Goal: Task Accomplishment & Management: Use online tool/utility

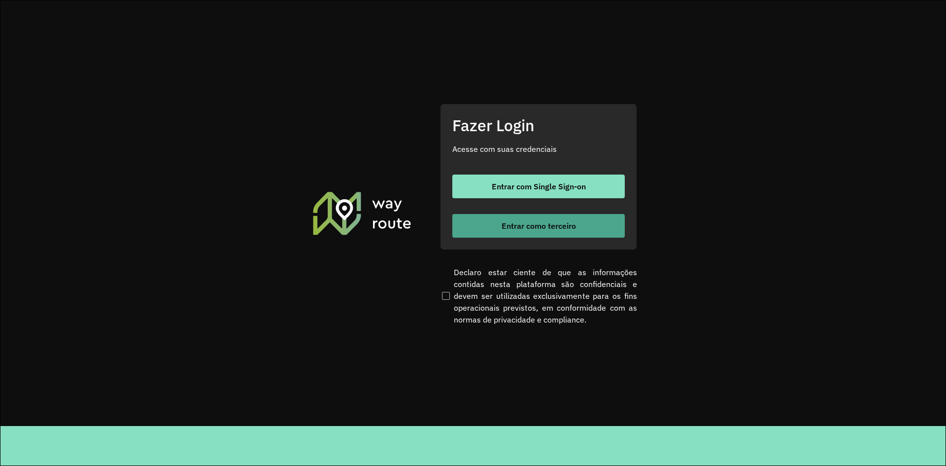
click at [543, 224] on span "Entrar como terceiro" at bounding box center [539, 226] width 74 height 8
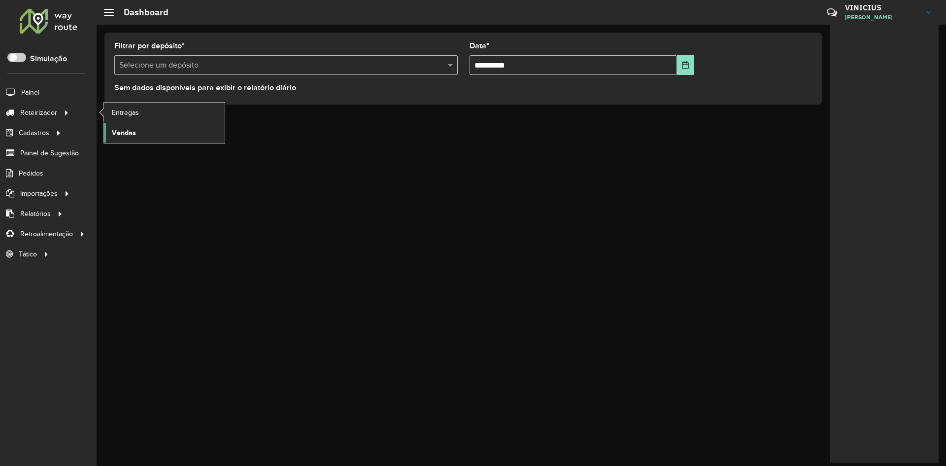
click at [126, 133] on span "Vendas" at bounding box center [124, 133] width 24 height 10
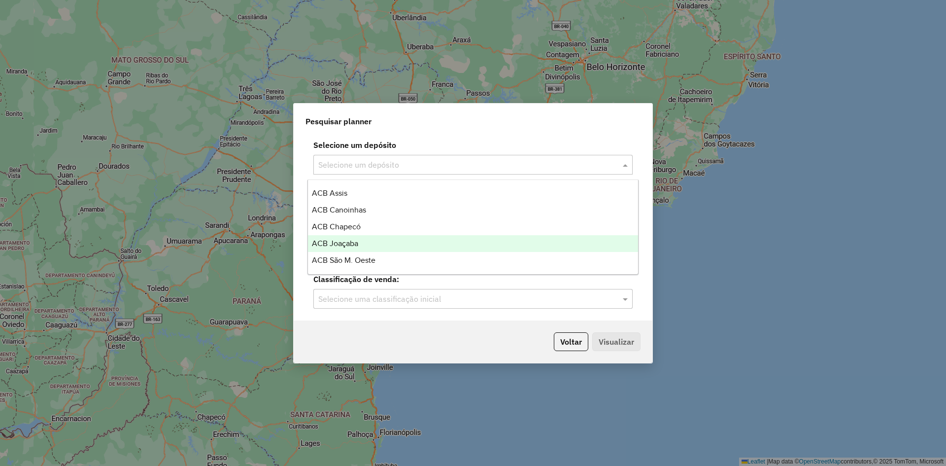
click at [360, 241] on div "ACB Joaçaba" at bounding box center [473, 243] width 330 height 17
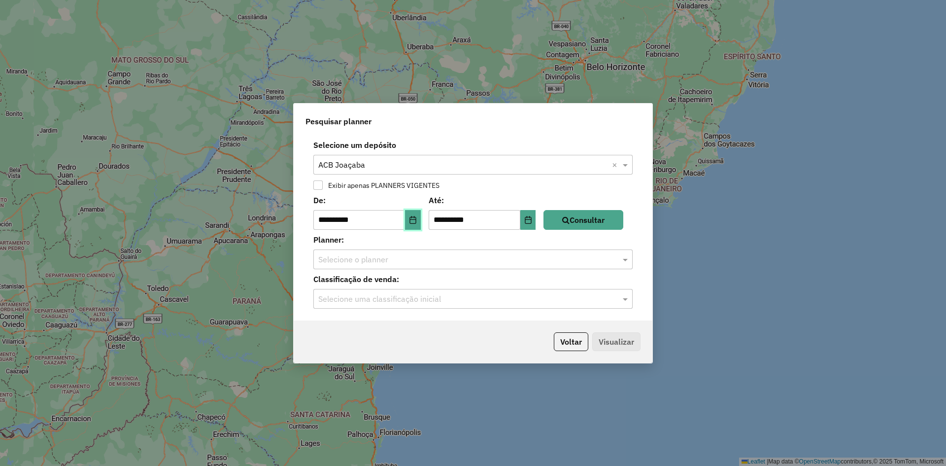
click at [414, 226] on button "Choose Date" at bounding box center [413, 220] width 16 height 20
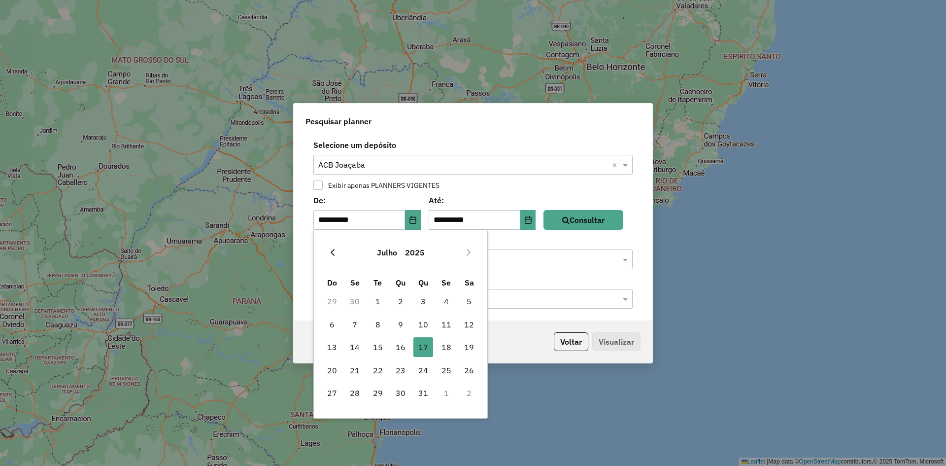
click at [338, 254] on button "Previous Month" at bounding box center [333, 252] width 16 height 16
click at [337, 253] on button "Previous Month" at bounding box center [333, 252] width 16 height 16
click at [336, 253] on button "Previous Month" at bounding box center [333, 252] width 16 height 16
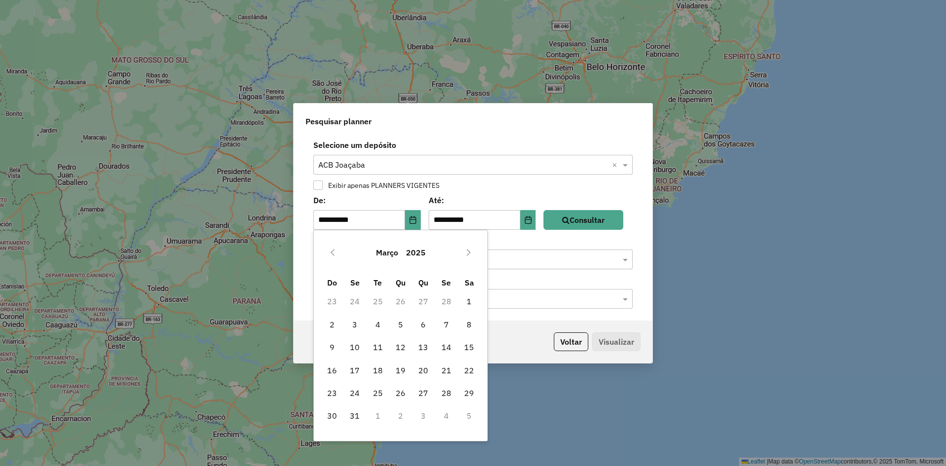
click at [335, 252] on icon "Previous Month" at bounding box center [333, 252] width 8 height 8
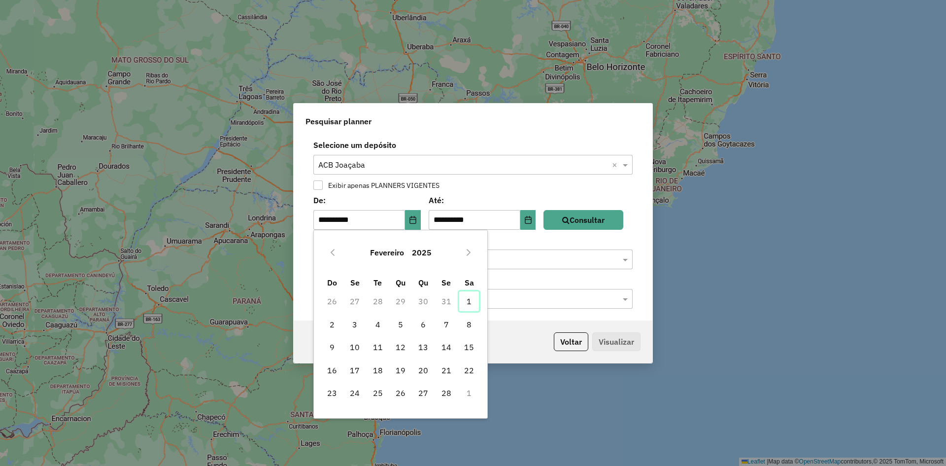
drag, startPoint x: 468, startPoint y: 293, endPoint x: 477, endPoint y: 288, distance: 10.6
click at [468, 293] on span "1" at bounding box center [469, 301] width 20 height 20
type input "**********"
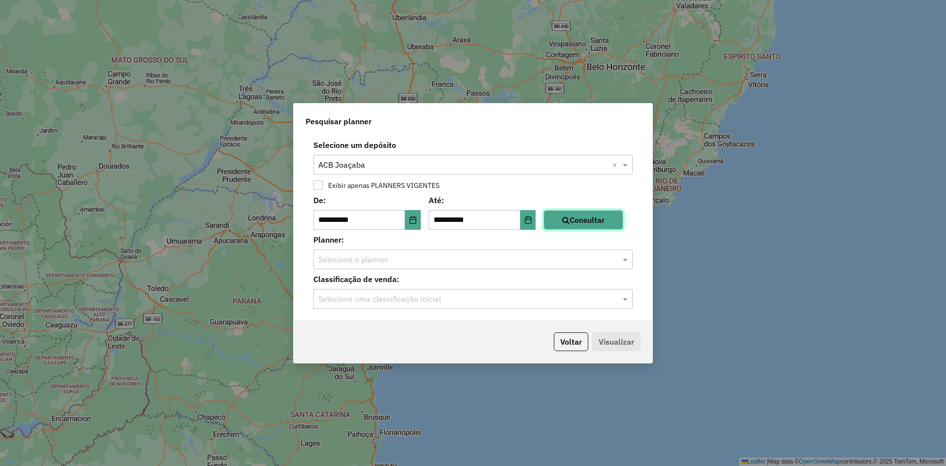
click at [585, 222] on button "Consultar" at bounding box center [583, 220] width 80 height 20
click at [384, 262] on input "text" at bounding box center [463, 260] width 290 height 12
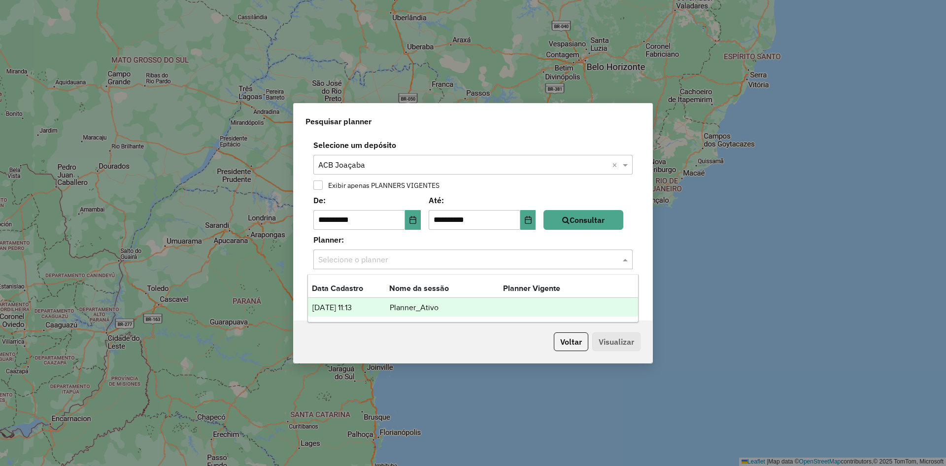
click at [372, 308] on td "[DATE] 11:13" at bounding box center [350, 307] width 77 height 13
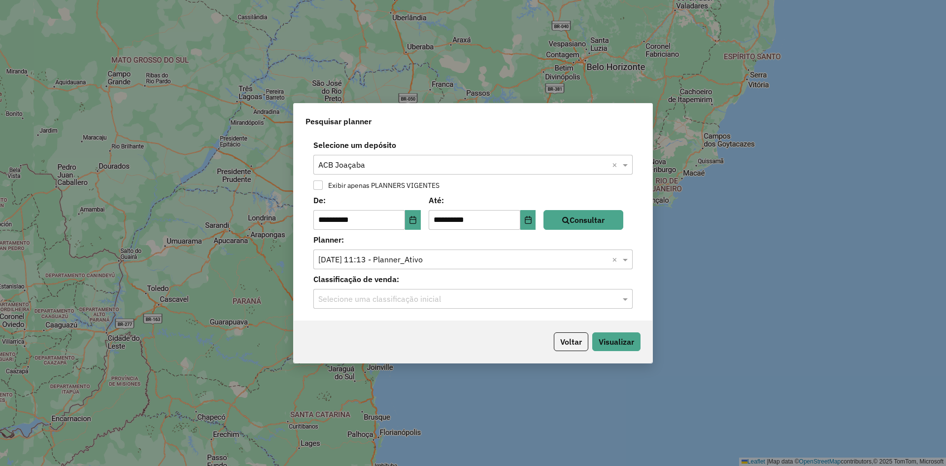
click at [382, 298] on input "text" at bounding box center [463, 299] width 290 height 12
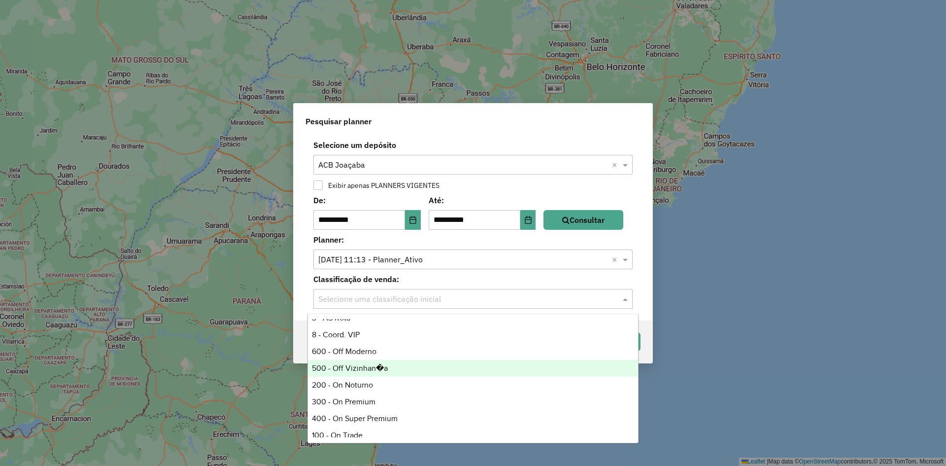
scroll to position [49, 0]
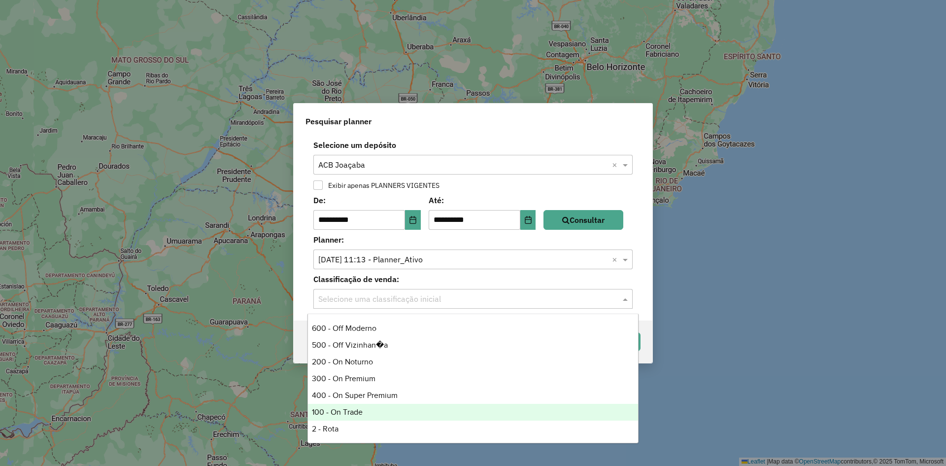
click at [356, 414] on div "100 - On Trade" at bounding box center [473, 411] width 330 height 17
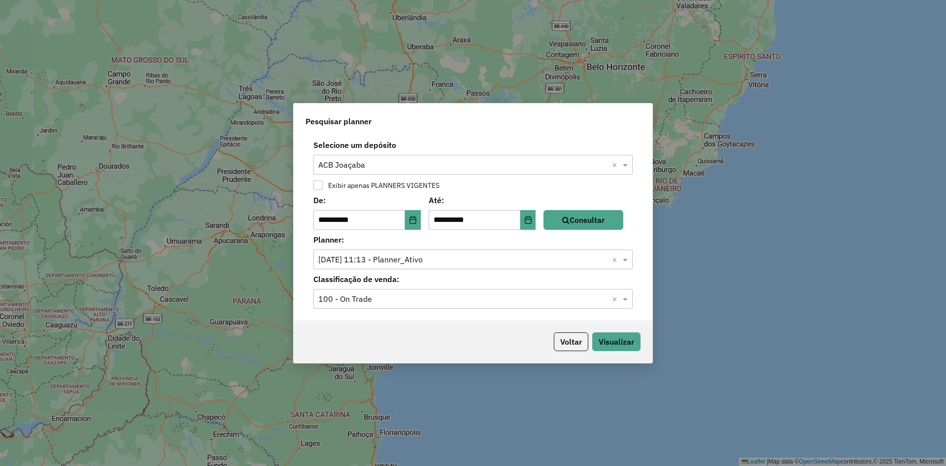
click at [374, 295] on input "text" at bounding box center [463, 299] width 290 height 12
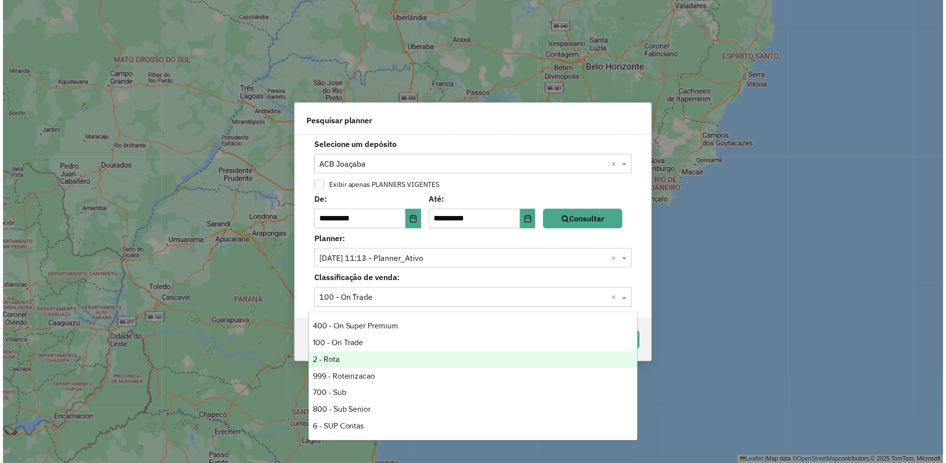
scroll to position [67, 0]
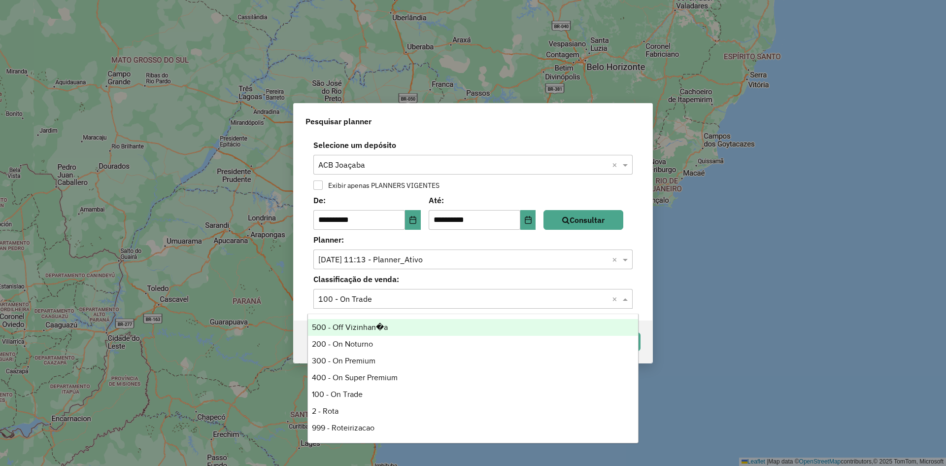
click at [358, 327] on div "500 - Off Vizinhan�a" at bounding box center [473, 327] width 330 height 17
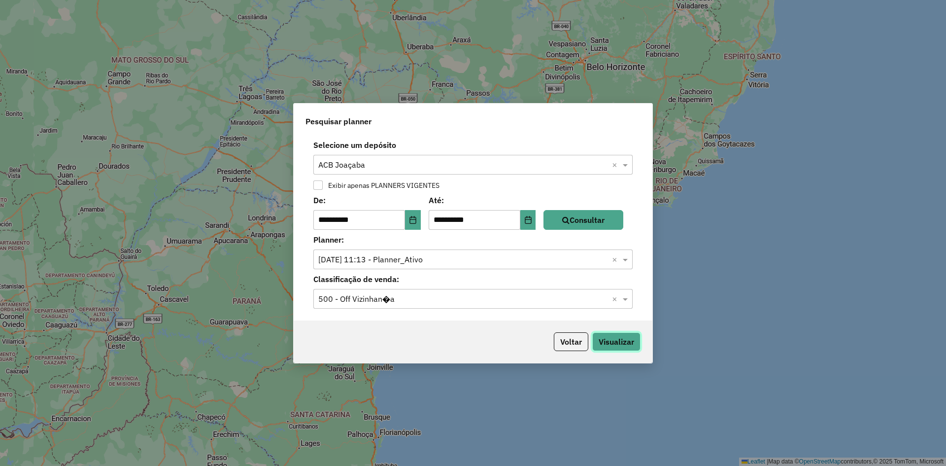
click at [609, 338] on button "Visualizar" at bounding box center [616, 341] width 48 height 19
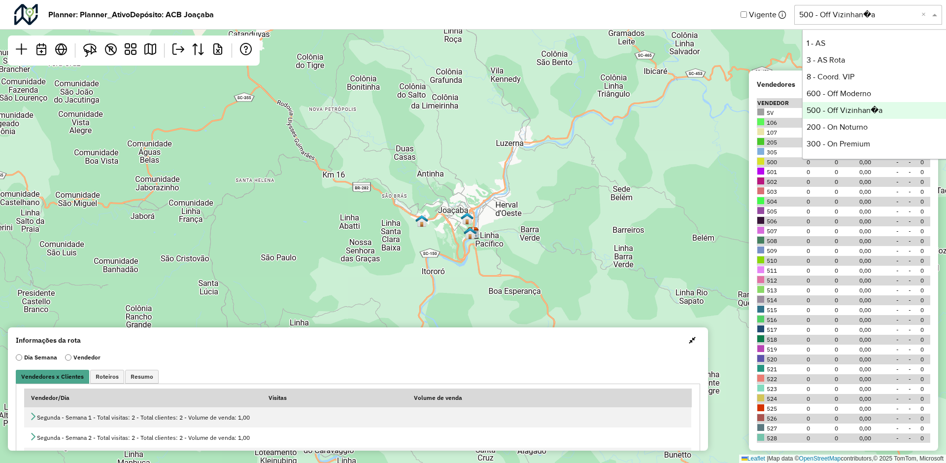
click at [894, 14] on input "text" at bounding box center [858, 15] width 118 height 12
click at [849, 92] on div "600 - Off Moderno" at bounding box center [876, 93] width 147 height 17
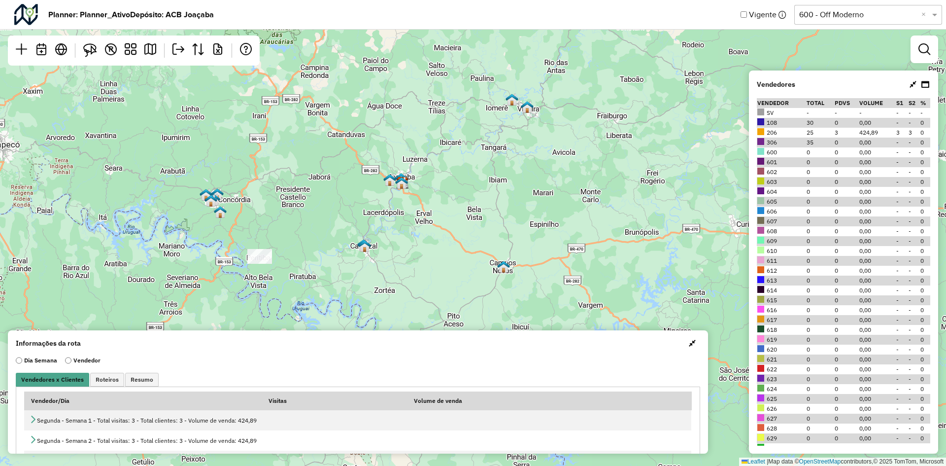
drag, startPoint x: 493, startPoint y: 153, endPoint x: 481, endPoint y: 162, distance: 14.9
click at [481, 162] on div "Leaflet | Map data © OpenStreetMap contributors,© 2025 TomTom, Microsoft" at bounding box center [473, 233] width 946 height 466
click at [480, 162] on div "Leaflet | Map data © OpenStreetMap contributors,© 2025 TomTom, Microsoft" at bounding box center [473, 233] width 946 height 466
click at [918, 47] on em at bounding box center [924, 49] width 12 height 12
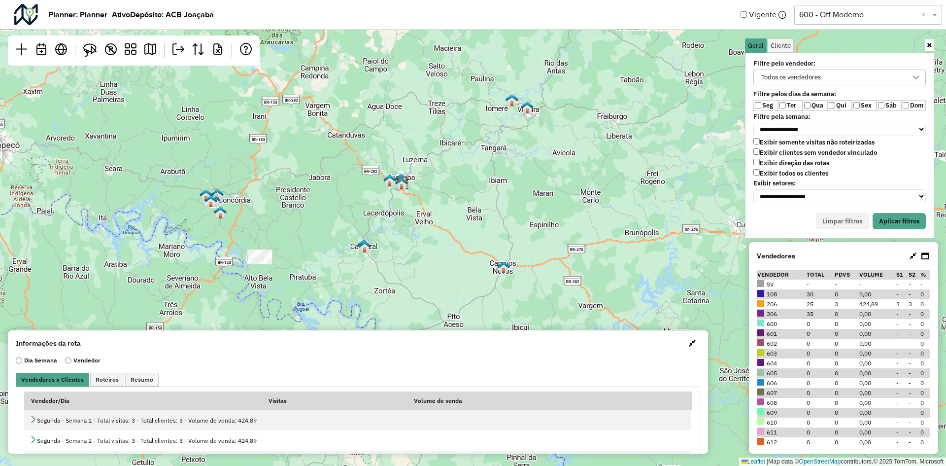
click at [811, 102] on label "Qua" at bounding box center [815, 105] width 25 height 11
click at [836, 102] on label "Qui" at bounding box center [839, 105] width 25 height 11
click at [903, 103] on label "Dom" at bounding box center [913, 105] width 25 height 11
click at [902, 219] on button "Aplicar filtros" at bounding box center [898, 221] width 53 height 17
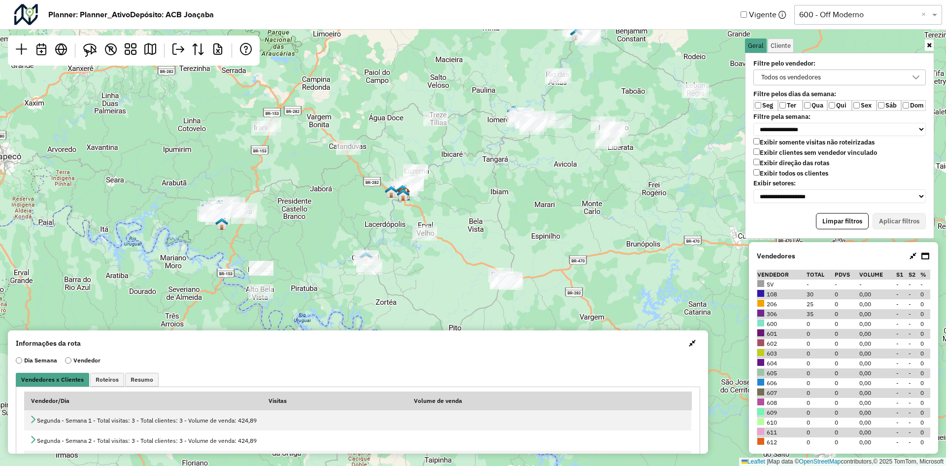
drag, startPoint x: 514, startPoint y: 175, endPoint x: 508, endPoint y: 183, distance: 10.0
click at [508, 183] on div "Leaflet | Map data © OpenStreetMap contributors,© 2025 TomTom, Microsoft" at bounding box center [473, 233] width 946 height 466
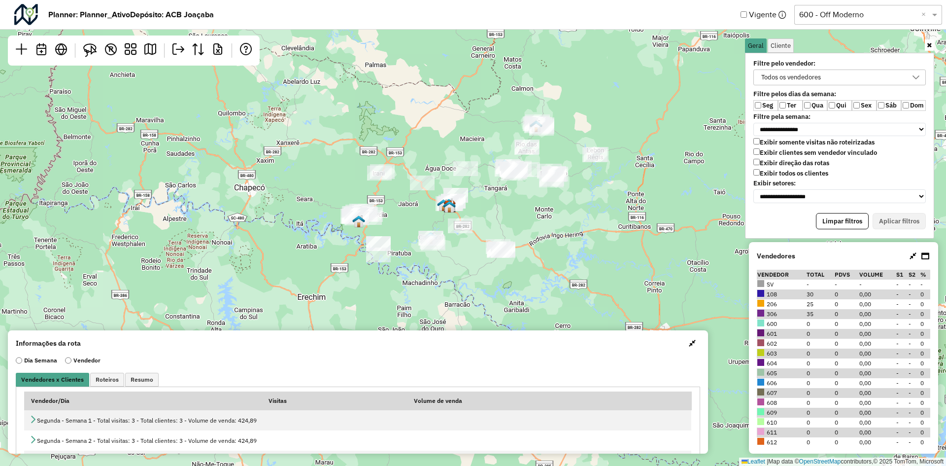
drag, startPoint x: 508, startPoint y: 183, endPoint x: 505, endPoint y: 202, distance: 19.4
click at [505, 202] on div "Leaflet | Map data © OpenStreetMap contributors,© 2025 TomTom, Microsoft" at bounding box center [473, 233] width 946 height 466
click at [147, 47] on em at bounding box center [150, 49] width 12 height 12
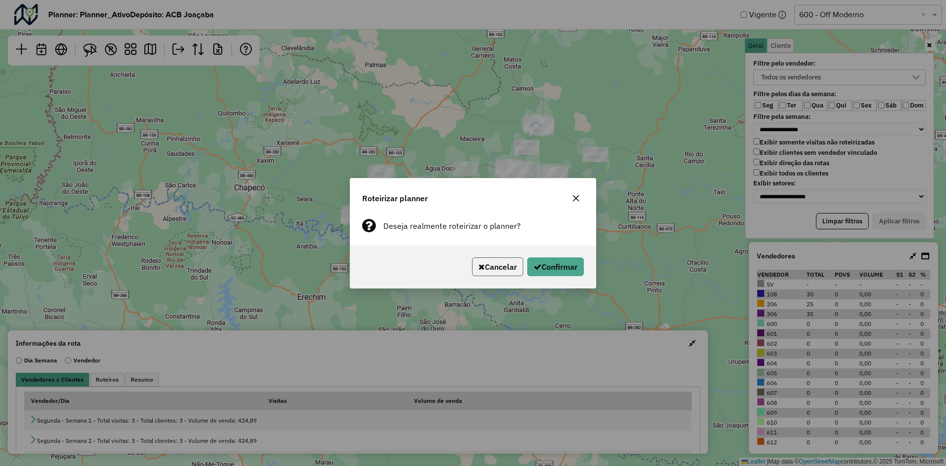
click at [498, 267] on button "Cancelar" at bounding box center [497, 266] width 51 height 19
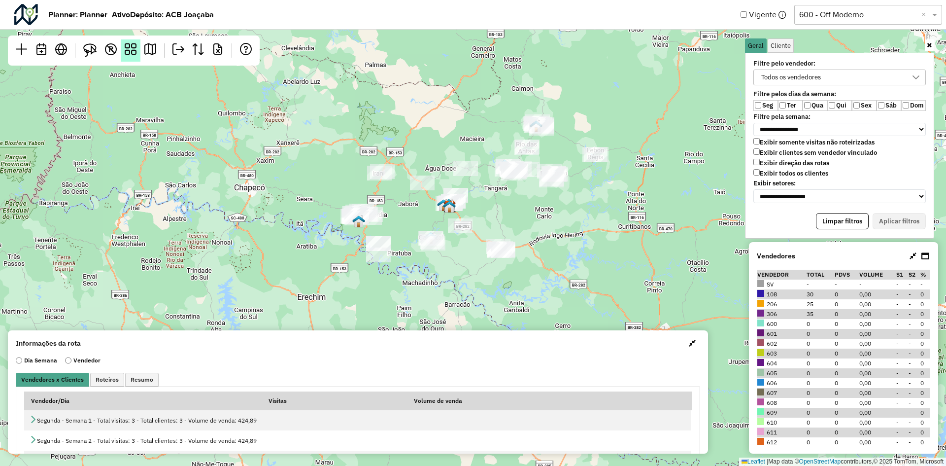
click at [127, 47] on em at bounding box center [131, 49] width 12 height 12
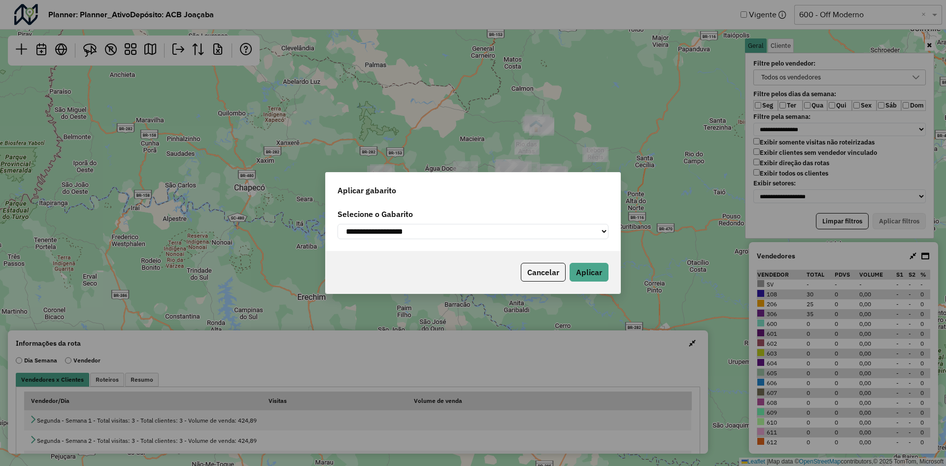
click at [424, 232] on select "**********" at bounding box center [472, 231] width 271 height 15
select select "**********"
click at [337, 224] on select "**********" at bounding box center [472, 231] width 271 height 15
click at [604, 271] on button "Aplicar" at bounding box center [589, 272] width 39 height 19
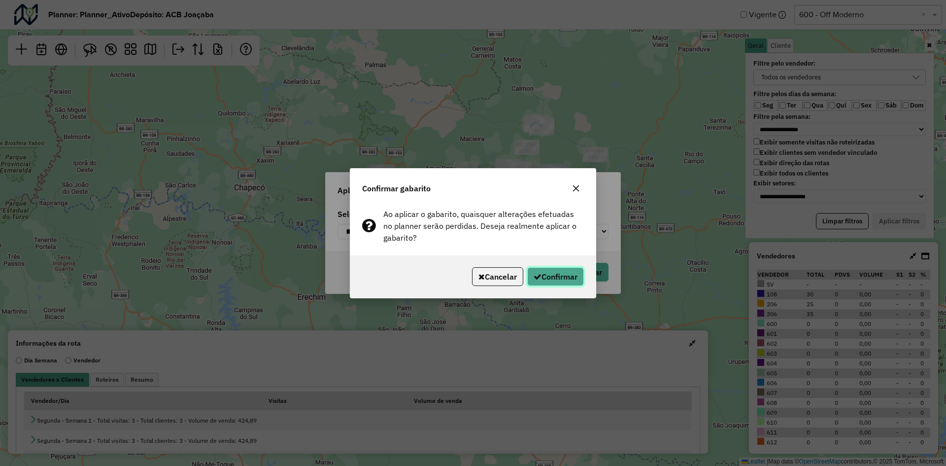
click at [570, 274] on button "Confirmar" at bounding box center [555, 276] width 57 height 19
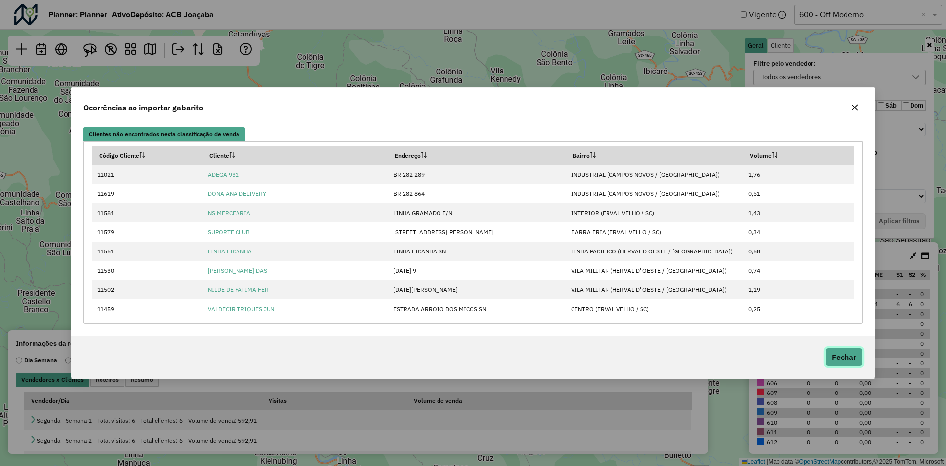
click at [843, 356] on button "Fechar" at bounding box center [843, 356] width 37 height 19
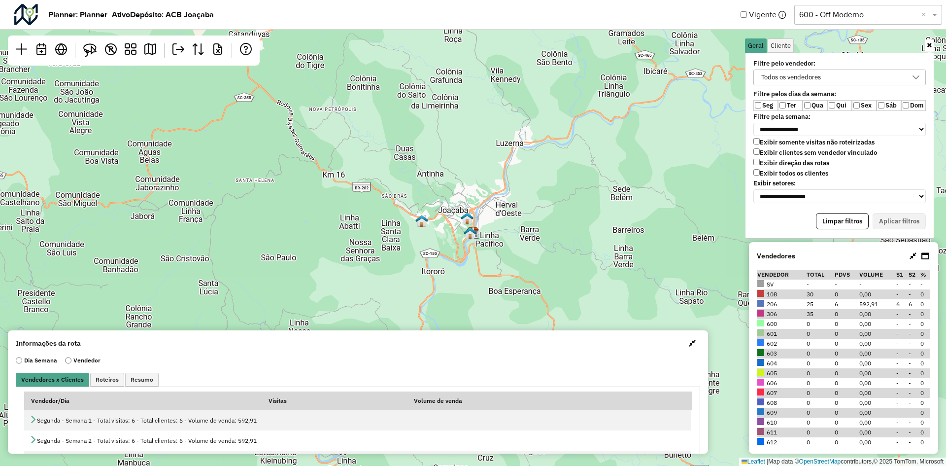
click at [845, 12] on input "text" at bounding box center [858, 15] width 118 height 12
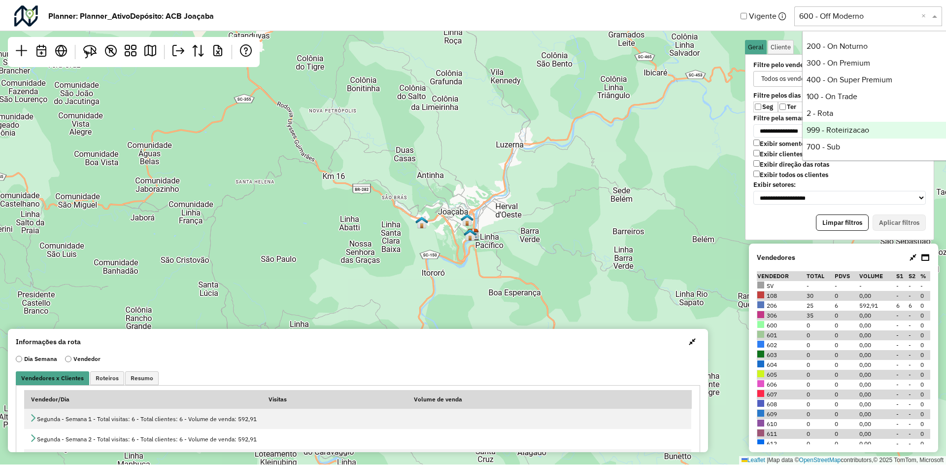
scroll to position [99, 0]
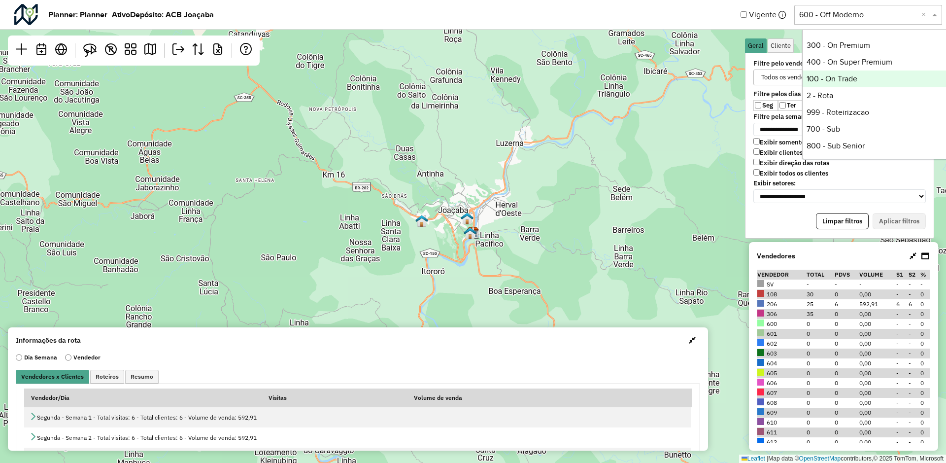
click at [845, 75] on div "100 - On Trade" at bounding box center [876, 78] width 147 height 17
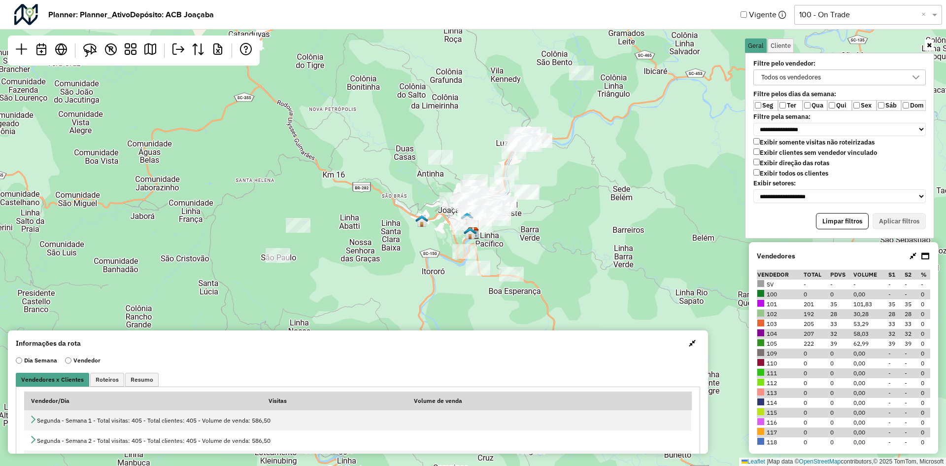
click at [813, 80] on div "Todos os vendedores" at bounding box center [791, 77] width 67 height 15
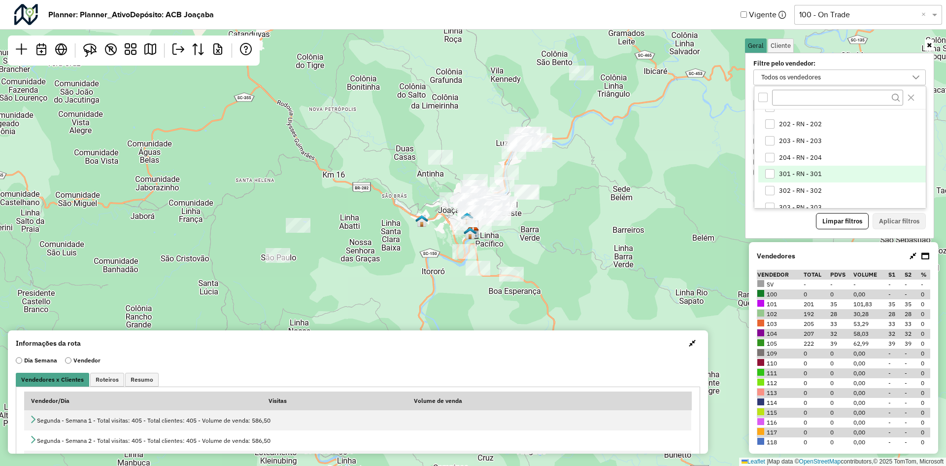
scroll to position [1604, 0]
click at [798, 171] on span "204 - RN - 204" at bounding box center [800, 175] width 43 height 8
click at [831, 74] on div "204 - RN - 204" at bounding box center [832, 77] width 149 height 15
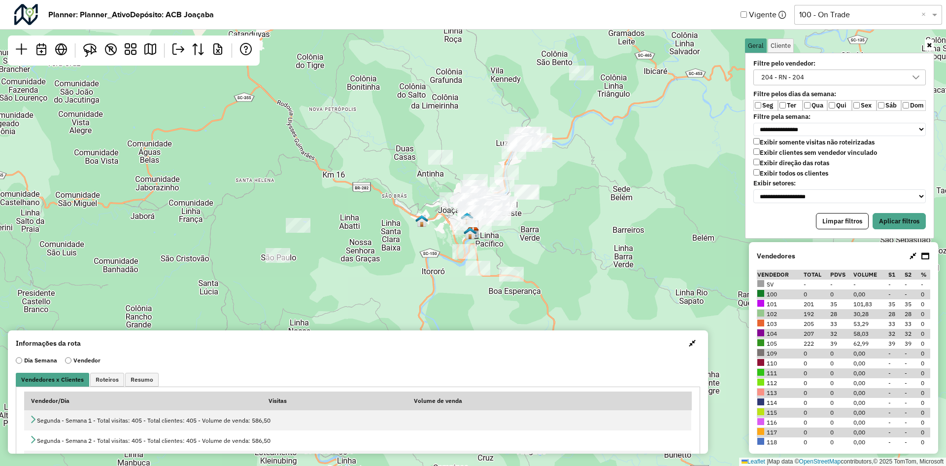
click at [815, 106] on label "Qua" at bounding box center [815, 105] width 25 height 11
click at [838, 104] on label "Qui" at bounding box center [839, 105] width 25 height 11
click at [885, 104] on label "Sáb" at bounding box center [888, 105] width 25 height 11
click at [895, 217] on button "Aplicar filtros" at bounding box center [898, 221] width 53 height 17
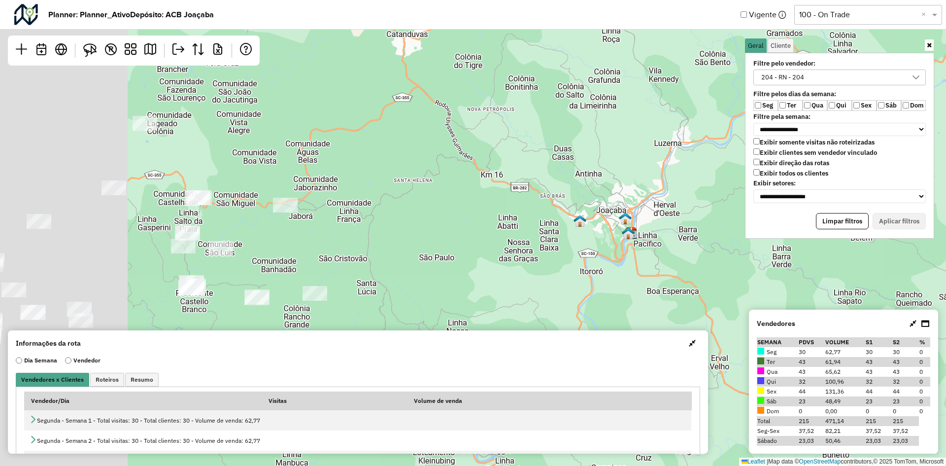
drag, startPoint x: 273, startPoint y: 219, endPoint x: 596, endPoint y: 203, distance: 323.1
click at [595, 203] on div "Leaflet | Map data © OpenStreetMap contributors,© 2025 TomTom, Microsoft" at bounding box center [473, 233] width 946 height 466
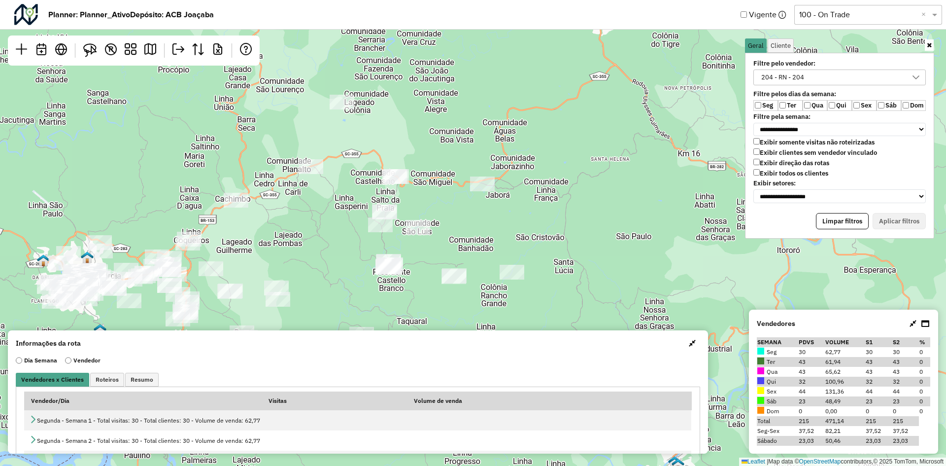
drag, startPoint x: 519, startPoint y: 217, endPoint x: 614, endPoint y: 209, distance: 95.4
click at [614, 214] on div "Leaflet | Map data © OpenStreetMap contributors,© 2025 TomTom, Microsoft" at bounding box center [473, 233] width 946 height 466
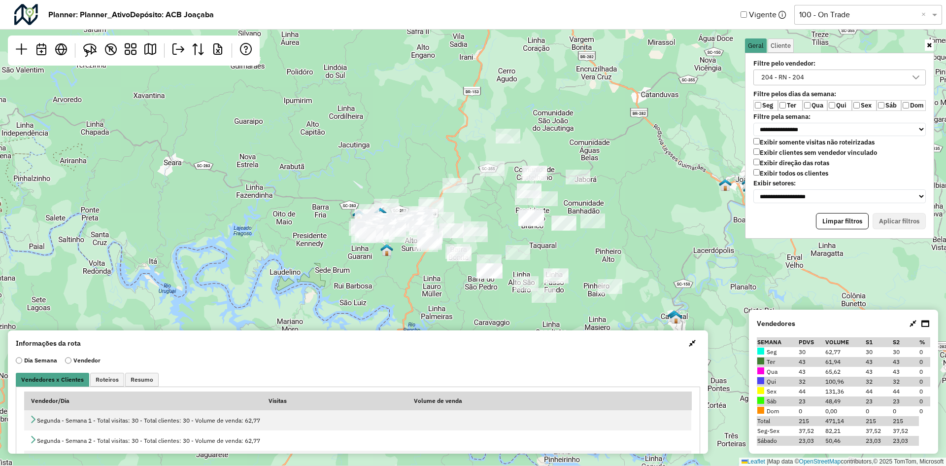
drag, startPoint x: 577, startPoint y: 257, endPoint x: 580, endPoint y: 226, distance: 31.7
click at [580, 227] on div "Leaflet | Map data © OpenStreetMap contributors,© 2025 TomTom, Microsoft" at bounding box center [473, 233] width 946 height 466
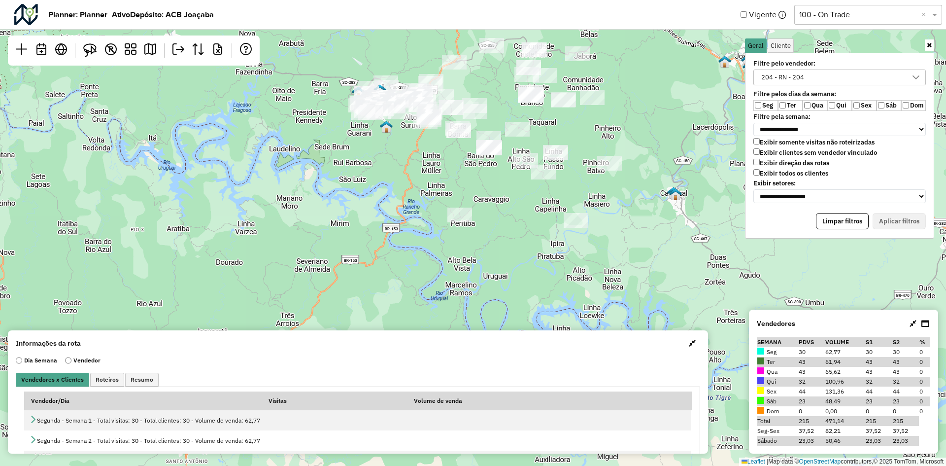
drag, startPoint x: 571, startPoint y: 260, endPoint x: 565, endPoint y: 164, distance: 96.3
click at [565, 164] on div "Leaflet | Map data © OpenStreetMap contributors,© 2025 TomTom, Microsoft" at bounding box center [473, 233] width 946 height 466
drag, startPoint x: 564, startPoint y: 171, endPoint x: 572, endPoint y: 192, distance: 22.8
click at [572, 192] on div "Leaflet | Map data © OpenStreetMap contributors,© 2025 TomTom, Microsoft" at bounding box center [473, 233] width 946 height 466
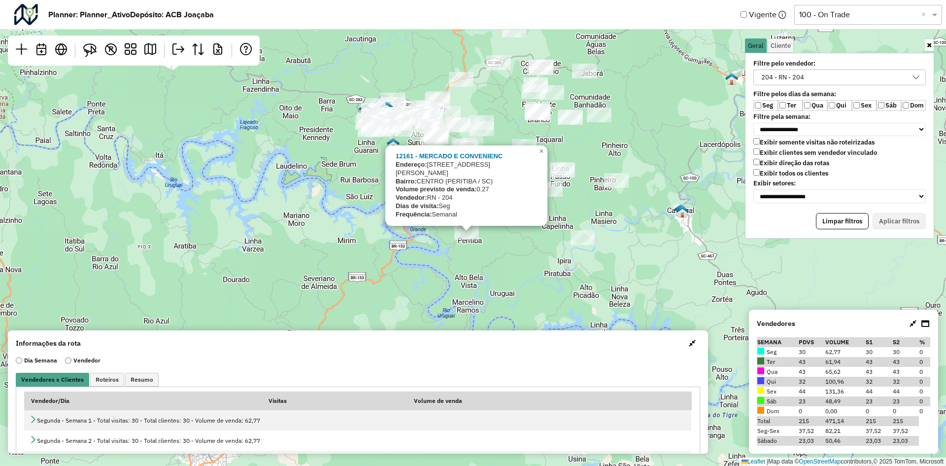
click at [438, 238] on div "12161 - MERCADO E CONVENIENC Endereço: [STREET_ADDRESS][PERSON_NAME] Volume pre…" at bounding box center [473, 233] width 946 height 466
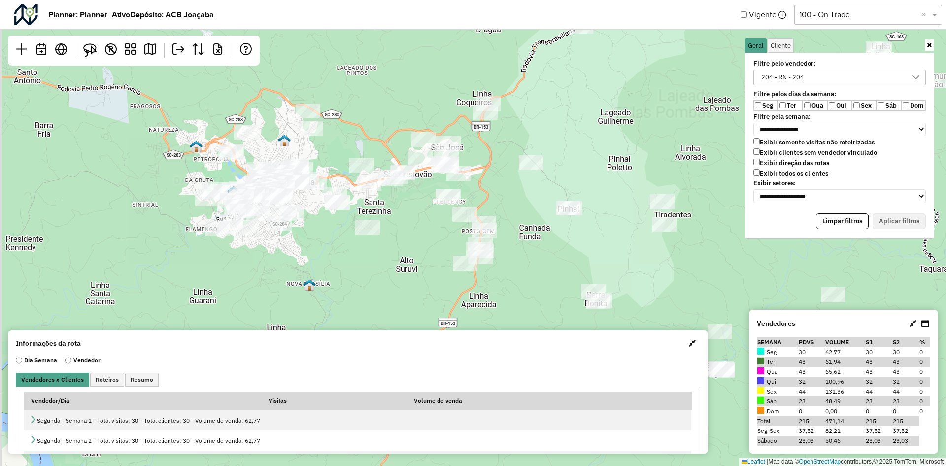
drag, startPoint x: 402, startPoint y: 168, endPoint x: 421, endPoint y: 197, distance: 35.0
click at [421, 197] on div "Leaflet | Map data © OpenStreetMap contributors,© 2025 TomTom, Microsoft" at bounding box center [473, 233] width 946 height 466
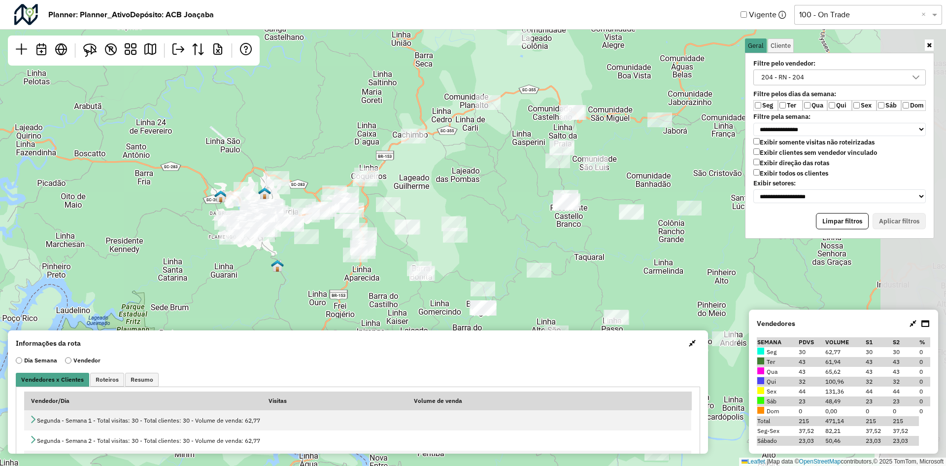
drag, startPoint x: 637, startPoint y: 187, endPoint x: 480, endPoint y: 206, distance: 158.8
click at [482, 207] on div "Leaflet | Map data © OpenStreetMap contributors,© 2025 TomTom, Microsoft" at bounding box center [473, 233] width 946 height 466
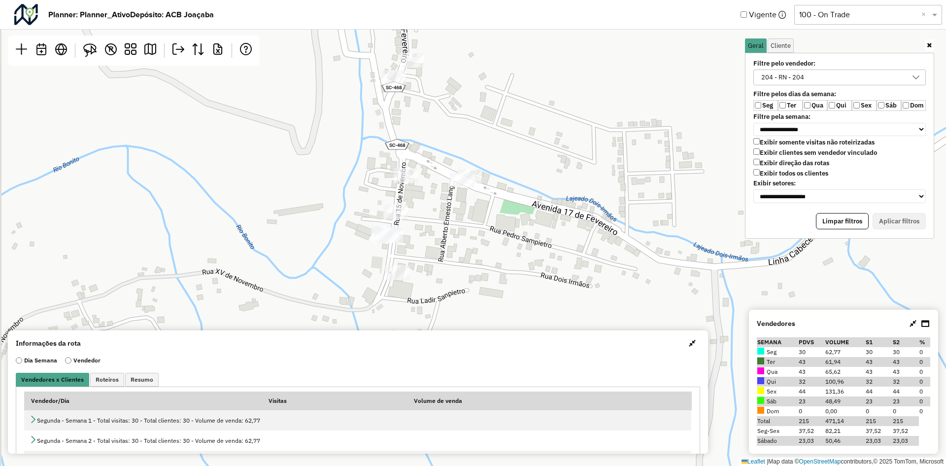
drag, startPoint x: 460, startPoint y: 254, endPoint x: 484, endPoint y: 226, distance: 36.7
click at [484, 226] on div "Leaflet | Map data © OpenStreetMap contributors,© 2025 TomTom, Microsoft" at bounding box center [473, 233] width 946 height 466
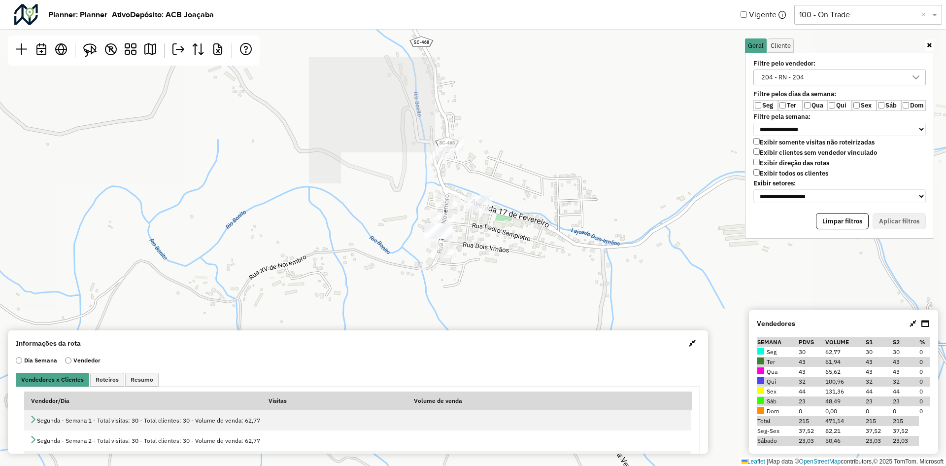
drag, startPoint x: 478, startPoint y: 164, endPoint x: 478, endPoint y: 179, distance: 15.3
click at [478, 179] on div "Leaflet | Map data © OpenStreetMap contributors,© 2025 TomTom, Microsoft" at bounding box center [473, 233] width 946 height 466
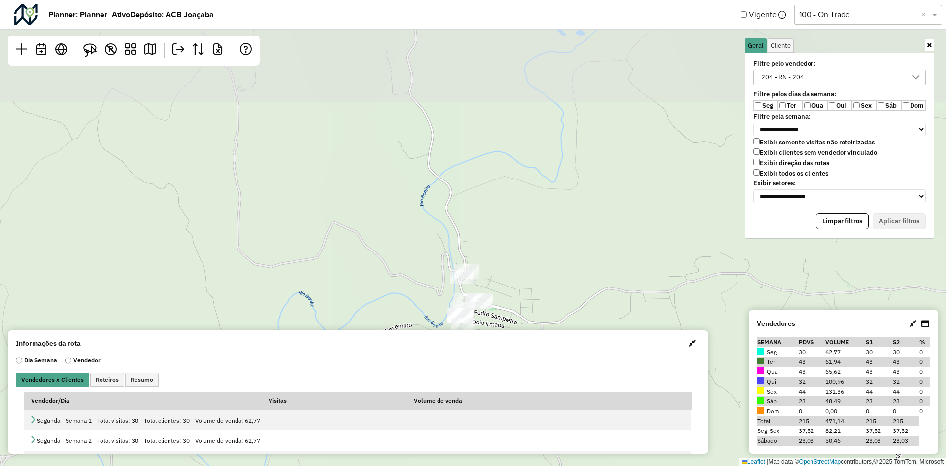
drag, startPoint x: 525, startPoint y: 116, endPoint x: 522, endPoint y: 256, distance: 139.9
click at [527, 262] on div "Leaflet | Map data © OpenStreetMap contributors,© 2025 TomTom, Microsoft" at bounding box center [473, 233] width 946 height 466
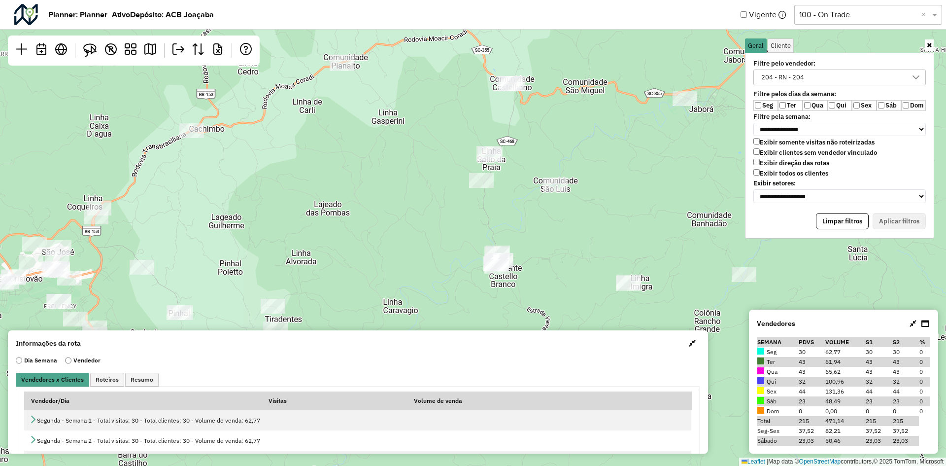
drag, startPoint x: 508, startPoint y: 165, endPoint x: 464, endPoint y: 221, distance: 71.5
click at [464, 220] on div "Leaflet | Map data © OpenStreetMap contributors,© 2025 TomTom, Microsoft" at bounding box center [473, 233] width 946 height 466
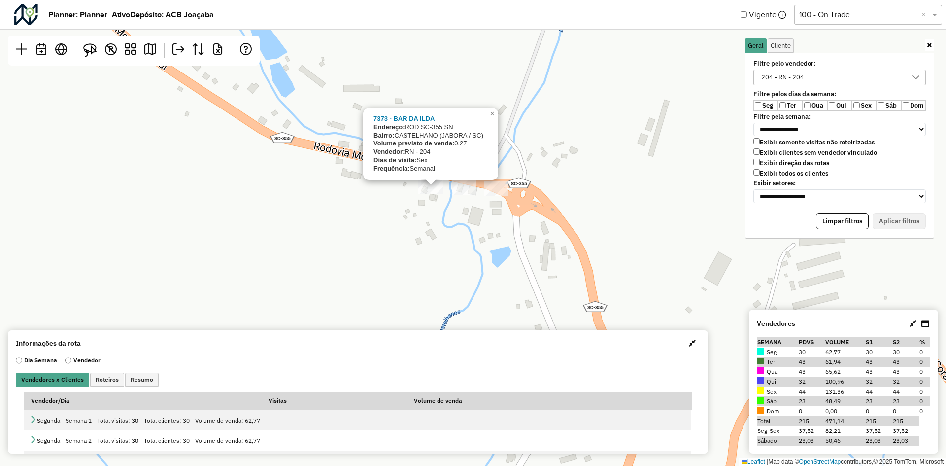
click at [446, 227] on div "7373 - BAR DA [PERSON_NAME]: ROD SC-355 SN Bairro: CASTELHANO (JABORA / SC) Vol…" at bounding box center [473, 233] width 946 height 466
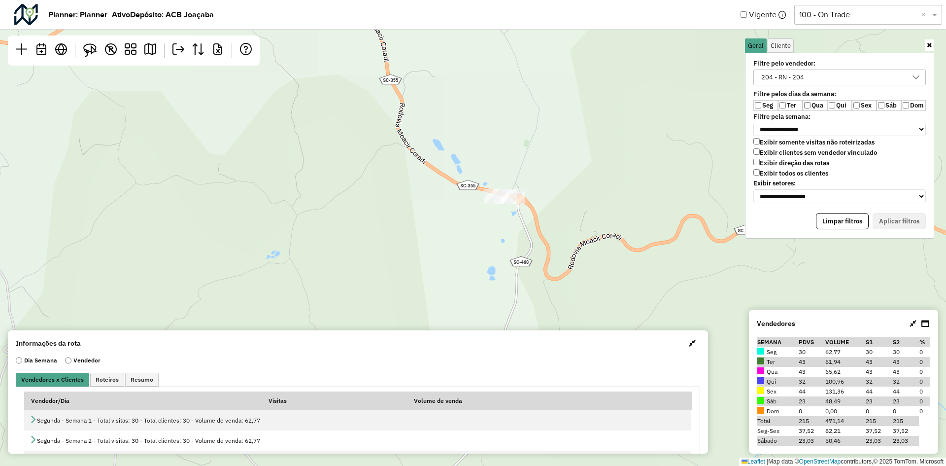
drag, startPoint x: 425, startPoint y: 203, endPoint x: 486, endPoint y: 223, distance: 64.0
click at [486, 223] on div "Leaflet | Map data © OpenStreetMap contributors,© 2025 TomTom, Microsoft" at bounding box center [473, 233] width 946 height 466
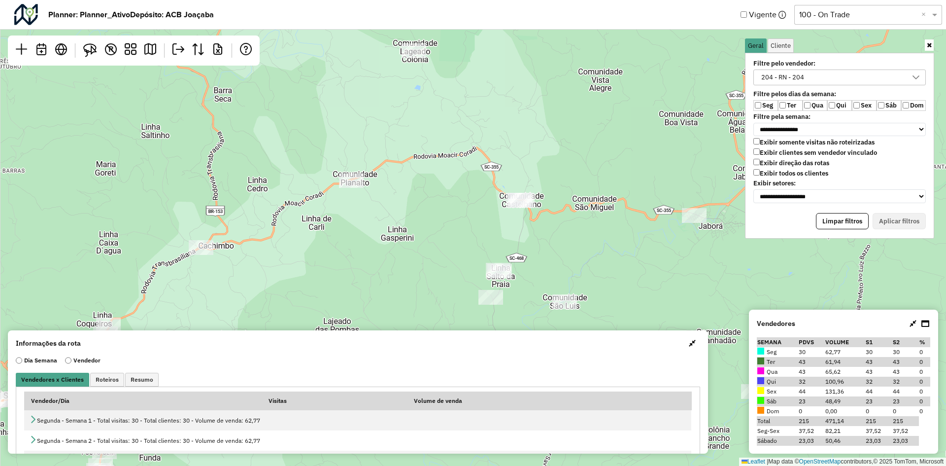
drag, startPoint x: 412, startPoint y: 225, endPoint x: 444, endPoint y: 191, distance: 47.0
click at [444, 191] on div "Leaflet | Map data © OpenStreetMap contributors,© 2025 TomTom, Microsoft" at bounding box center [473, 233] width 946 height 466
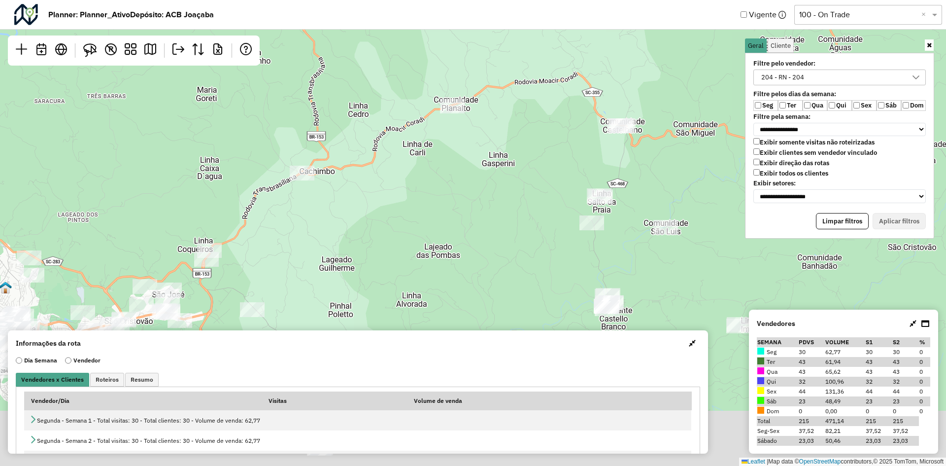
drag, startPoint x: 315, startPoint y: 264, endPoint x: 424, endPoint y: 195, distance: 129.1
click at [424, 195] on div "Leaflet | Map data © OpenStreetMap contributors,© 2025 TomTom, Microsoft" at bounding box center [473, 233] width 946 height 466
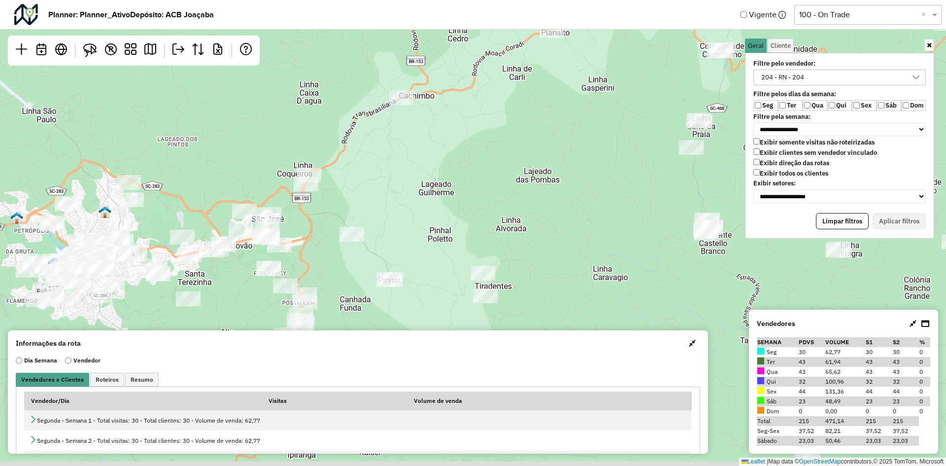
drag, startPoint x: 329, startPoint y: 265, endPoint x: 403, endPoint y: 198, distance: 100.1
click at [403, 198] on div "Leaflet | Map data © OpenStreetMap contributors,© 2025 TomTom, Microsoft" at bounding box center [473, 233] width 946 height 466
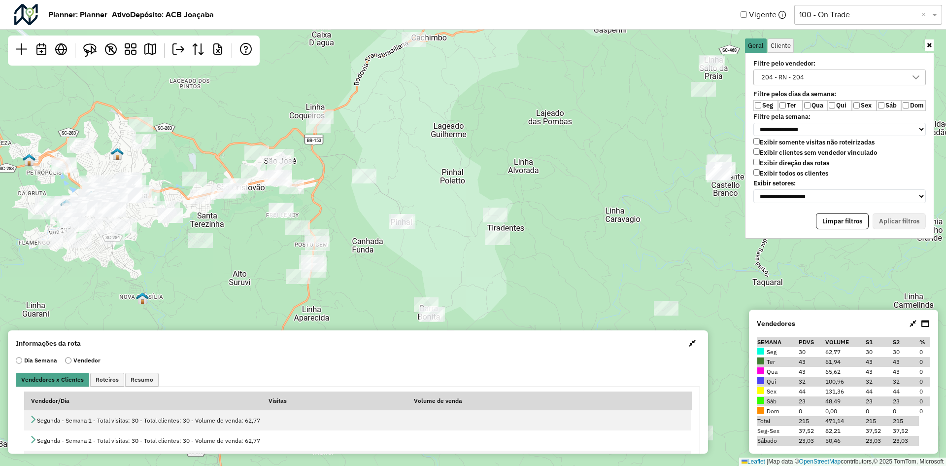
drag, startPoint x: 309, startPoint y: 255, endPoint x: 339, endPoint y: 164, distance: 96.1
click at [338, 166] on div "Leaflet | Map data © OpenStreetMap contributors,© 2025 TomTom, Microsoft" at bounding box center [473, 233] width 946 height 466
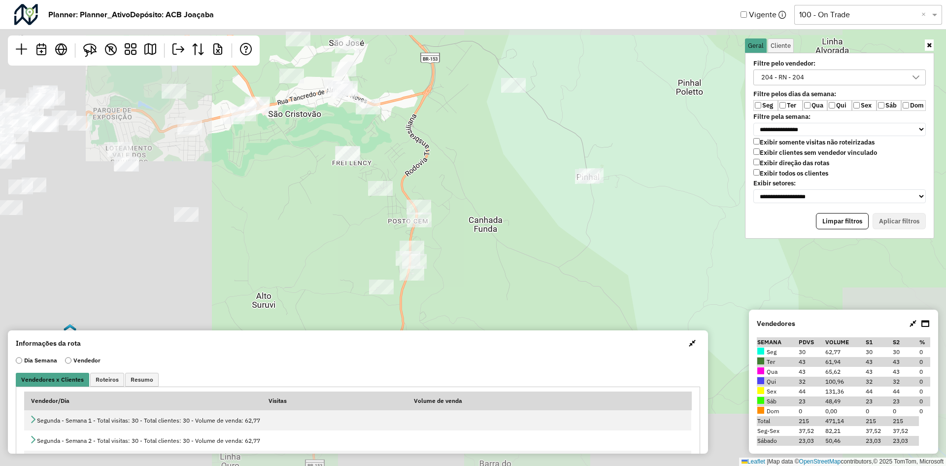
drag, startPoint x: 476, startPoint y: 239, endPoint x: 577, endPoint y: 276, distance: 107.7
click at [575, 275] on div "Leaflet | Map data © OpenStreetMap contributors,© 2025 TomTom, Microsoft" at bounding box center [473, 233] width 946 height 466
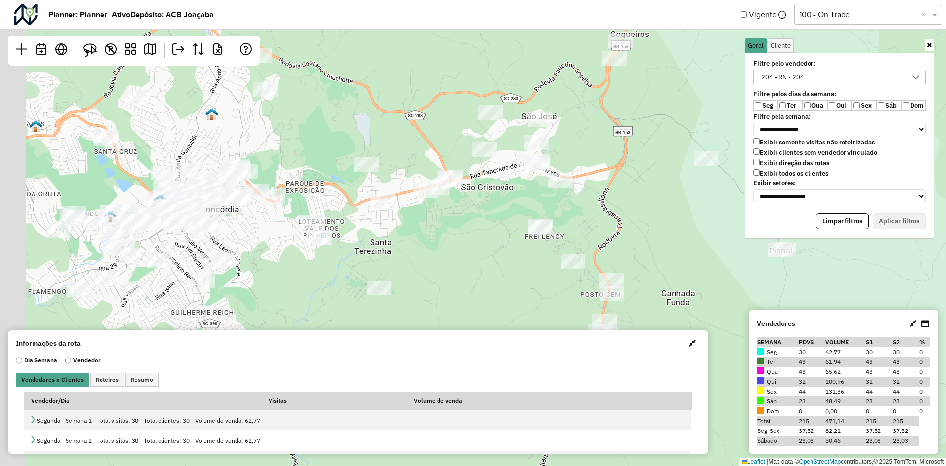
drag, startPoint x: 357, startPoint y: 213, endPoint x: 463, endPoint y: 232, distance: 107.1
click at [453, 250] on div "Leaflet | Map data © OpenStreetMap contributors,© 2025 TomTom, Microsoft" at bounding box center [473, 233] width 946 height 466
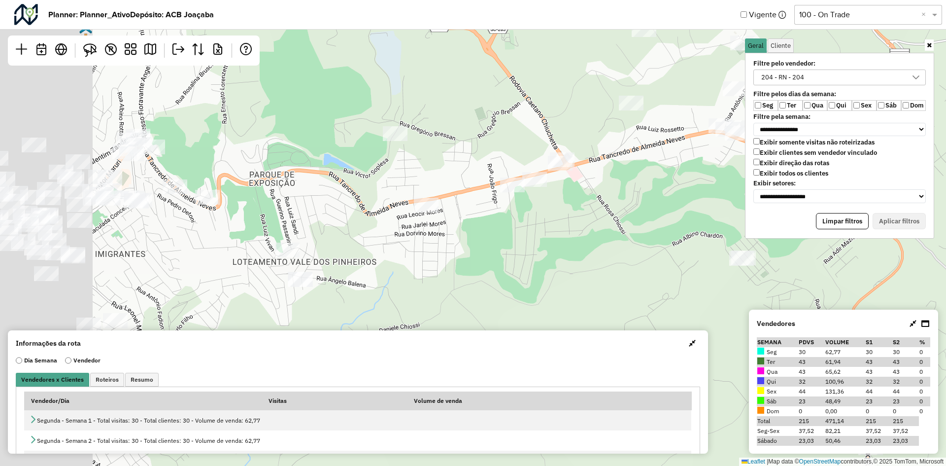
drag, startPoint x: 432, startPoint y: 225, endPoint x: 611, endPoint y: 205, distance: 180.4
click at [639, 206] on div "Leaflet | Map data © OpenStreetMap contributors,© 2025 TomTom, Microsoft" at bounding box center [473, 233] width 946 height 466
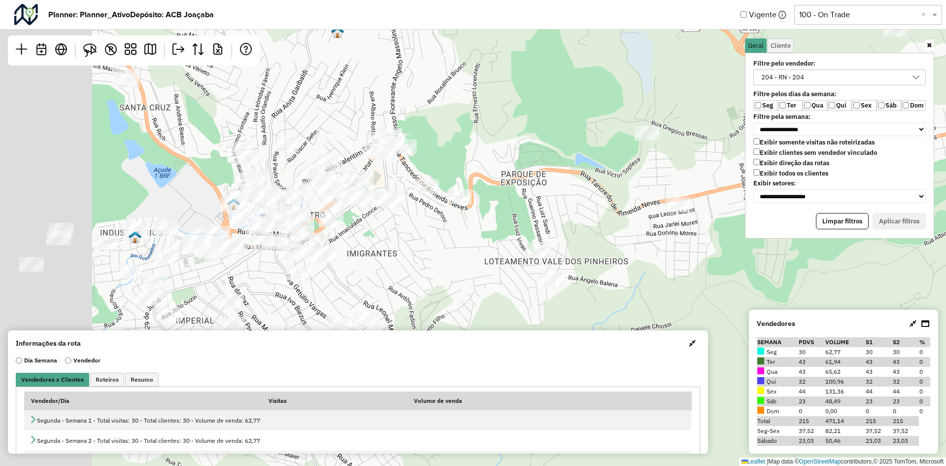
drag, startPoint x: 388, startPoint y: 185, endPoint x: 542, endPoint y: 186, distance: 153.7
click at [550, 186] on div "Leaflet | Map data © OpenStreetMap contributors,© 2025 TomTom, Microsoft" at bounding box center [473, 233] width 946 height 466
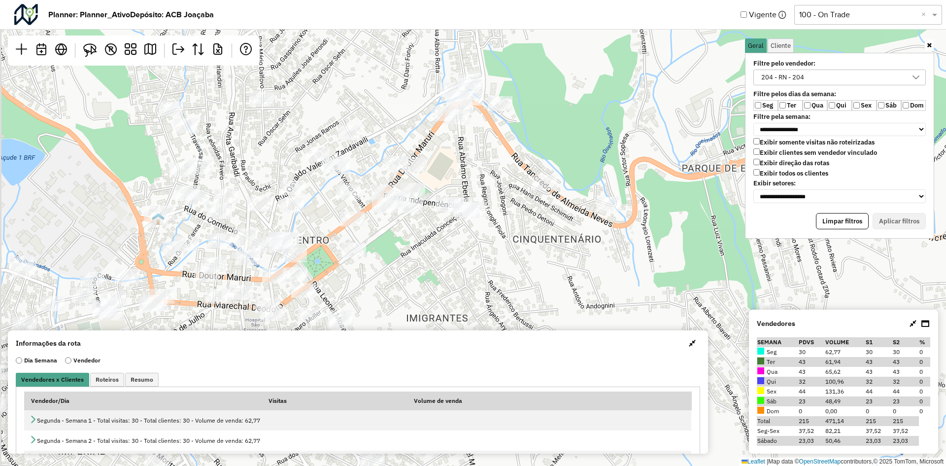
drag, startPoint x: 410, startPoint y: 219, endPoint x: 495, endPoint y: 135, distance: 119.5
click at [494, 136] on div "Leaflet | Map data © OpenStreetMap contributors,© 2025 TomTom, Microsoft" at bounding box center [473, 233] width 946 height 466
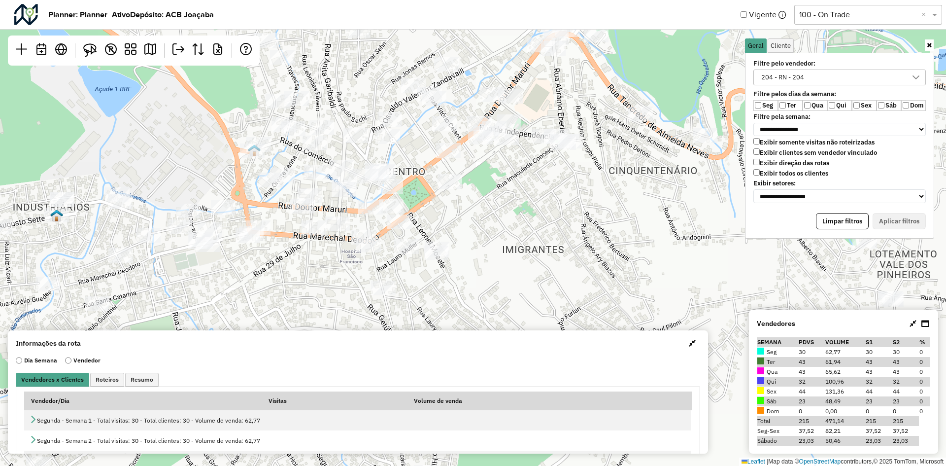
drag, startPoint x: 381, startPoint y: 175, endPoint x: 429, endPoint y: 150, distance: 54.0
click at [429, 150] on div "Leaflet | Map data © OpenStreetMap contributors,© 2025 TomTom, Microsoft" at bounding box center [473, 233] width 946 height 466
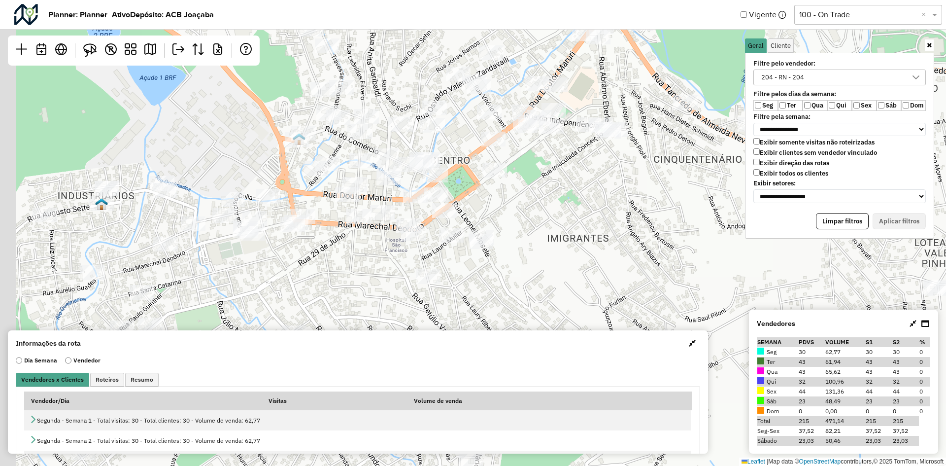
drag, startPoint x: 272, startPoint y: 193, endPoint x: 334, endPoint y: 170, distance: 65.0
click at [334, 170] on div "Leaflet | Map data © OpenStreetMap contributors,© 2025 TomTom, Microsoft" at bounding box center [473, 233] width 946 height 466
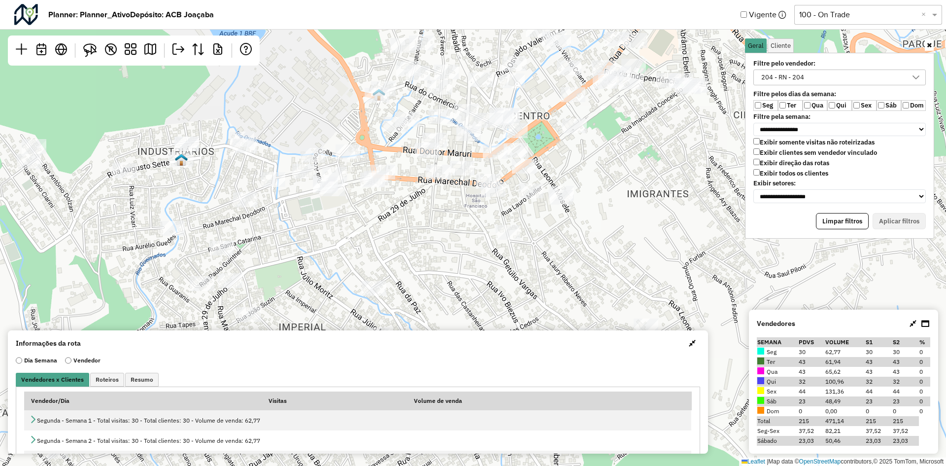
drag, startPoint x: 319, startPoint y: 187, endPoint x: 385, endPoint y: 153, distance: 73.8
click at [385, 153] on div "Leaflet | Map data © OpenStreetMap contributors,© 2025 TomTom, Microsoft" at bounding box center [473, 233] width 946 height 466
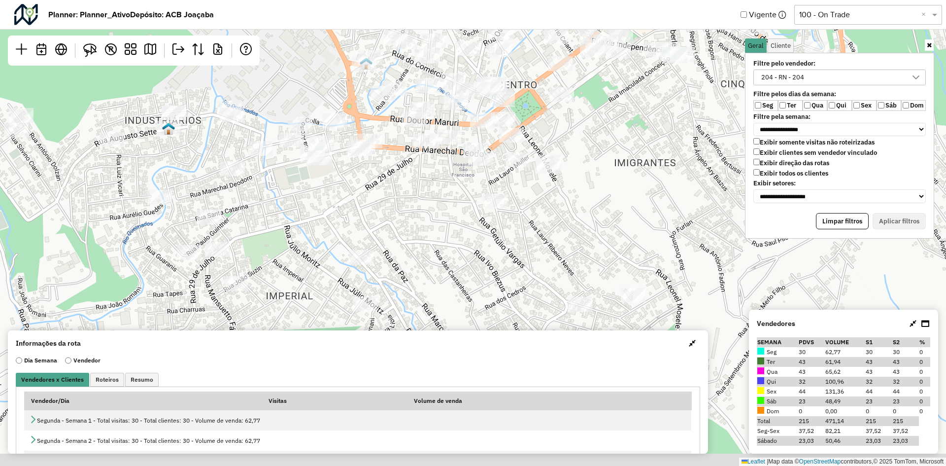
drag, startPoint x: 310, startPoint y: 178, endPoint x: 285, endPoint y: 123, distance: 61.1
click at [285, 124] on div "Leaflet | Map data © OpenStreetMap contributors,© 2025 TomTom, Microsoft" at bounding box center [473, 233] width 946 height 466
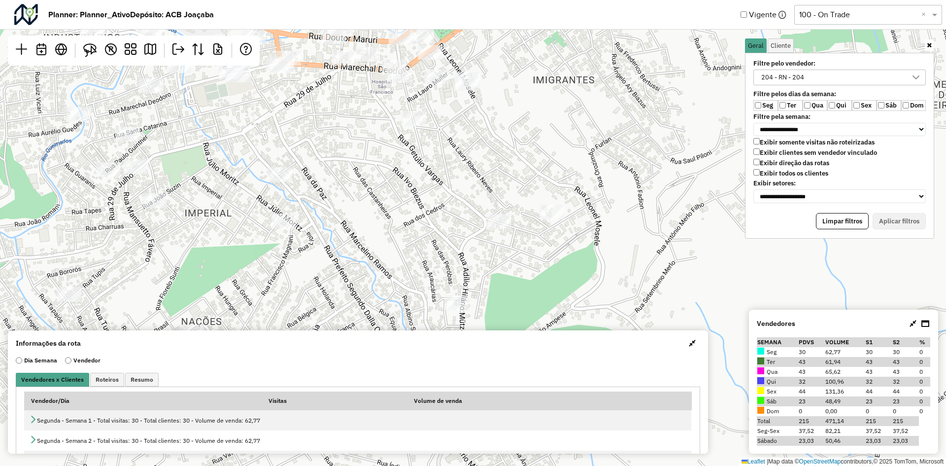
drag, startPoint x: 323, startPoint y: 145, endPoint x: 264, endPoint y: 112, distance: 67.7
click at [265, 113] on div "Leaflet | Map data © OpenStreetMap contributors,© 2025 TomTom, Microsoft" at bounding box center [473, 233] width 946 height 466
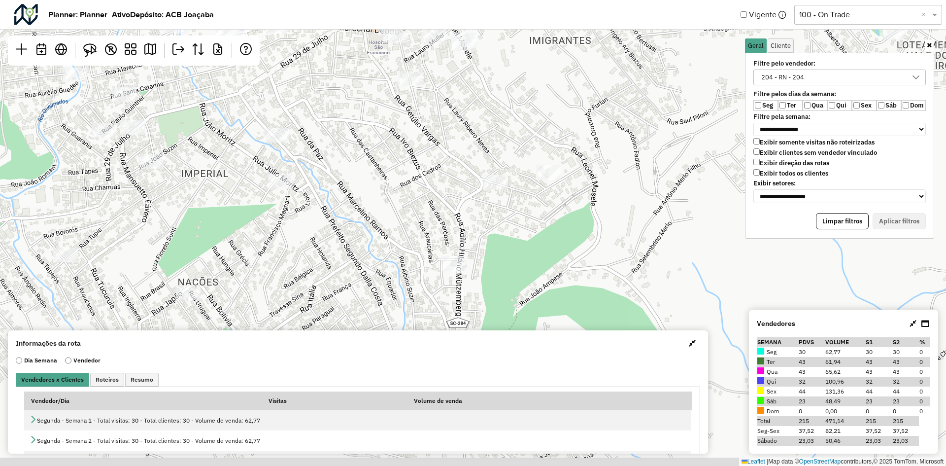
drag, startPoint x: 374, startPoint y: 168, endPoint x: 401, endPoint y: 78, distance: 93.5
click at [400, 80] on div "Leaflet | Map data © OpenStreetMap contributors,© 2025 TomTom, Microsoft" at bounding box center [473, 233] width 946 height 466
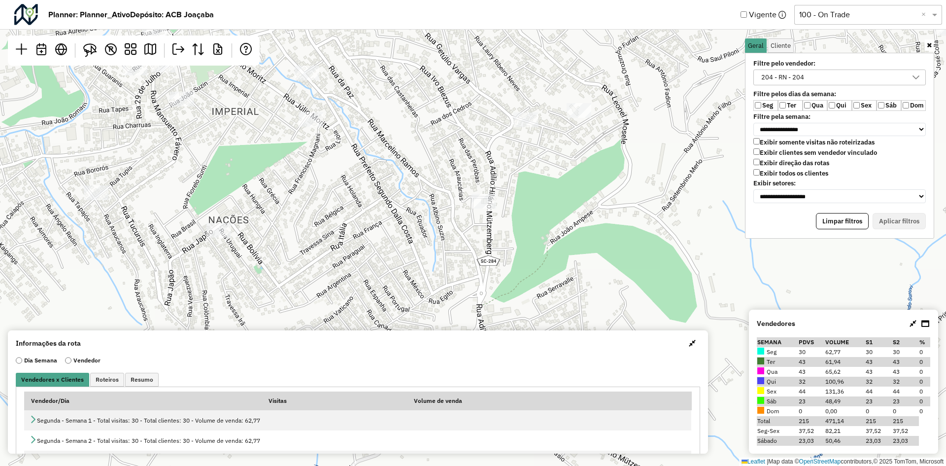
drag, startPoint x: 392, startPoint y: 121, endPoint x: 405, endPoint y: 259, distance: 138.1
click at [405, 259] on div "Leaflet | Map data © OpenStreetMap contributors,© 2025 TomTom, Microsoft" at bounding box center [473, 233] width 946 height 466
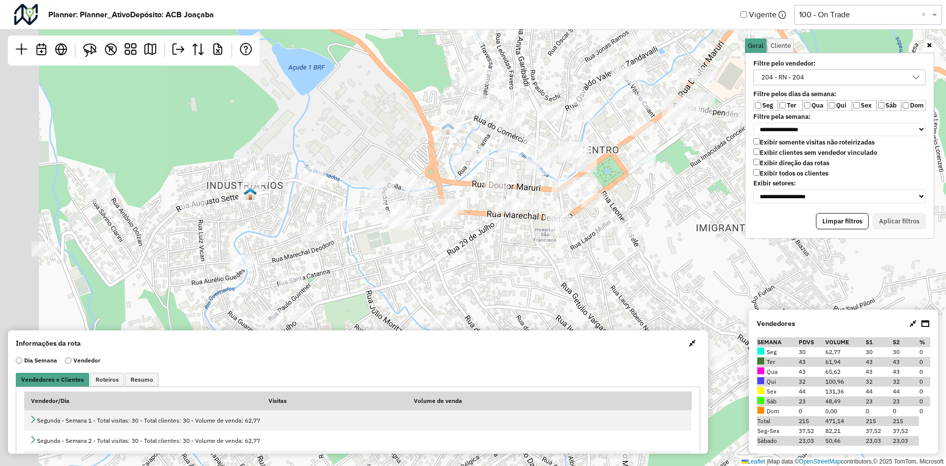
drag, startPoint x: 479, startPoint y: 225, endPoint x: 527, endPoint y: 274, distance: 68.6
click at [527, 274] on div "Leaflet | Map data © OpenStreetMap contributors,© 2025 TomTom, Microsoft" at bounding box center [473, 233] width 946 height 466
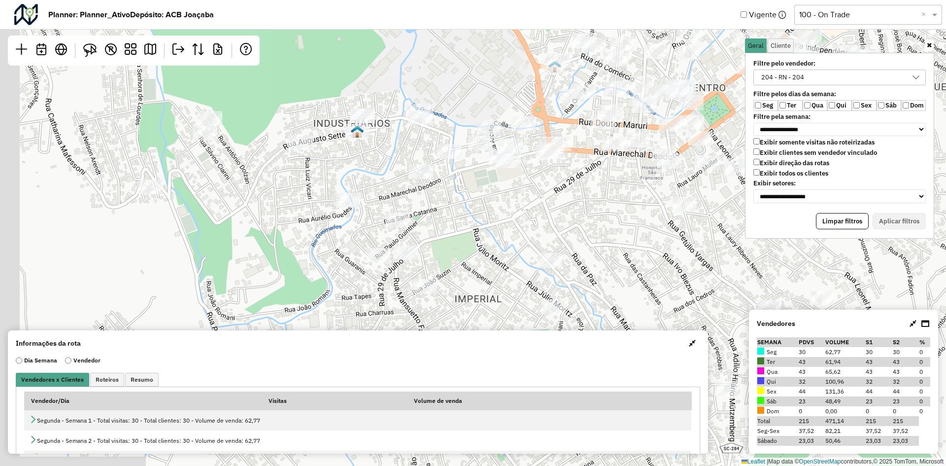
drag, startPoint x: 453, startPoint y: 210, endPoint x: 474, endPoint y: 160, distance: 54.3
click at [474, 162] on div "Leaflet | Map data © OpenStreetMap contributors,© 2025 TomTom, Microsoft" at bounding box center [473, 233] width 946 height 466
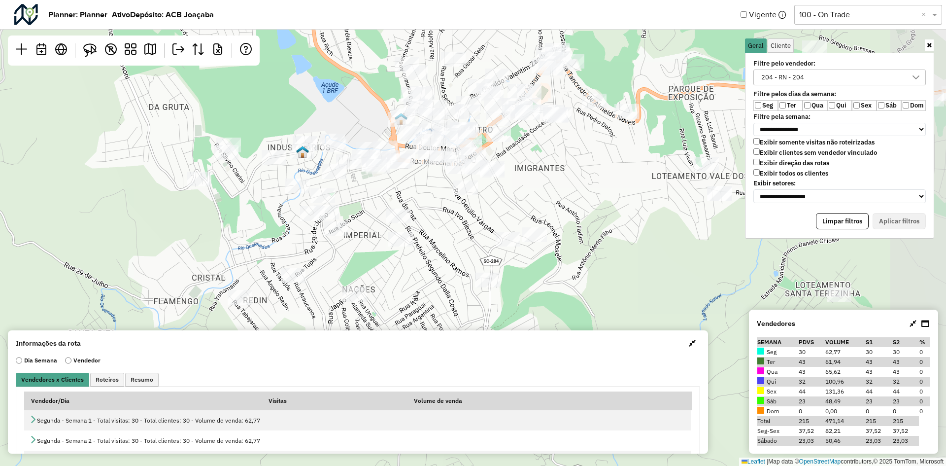
drag, startPoint x: 522, startPoint y: 173, endPoint x: 399, endPoint y: 195, distance: 125.5
click at [399, 195] on div "Leaflet | Map data © OpenStreetMap contributors,© 2025 TomTom, Microsoft" at bounding box center [473, 233] width 946 height 466
drag, startPoint x: 399, startPoint y: 193, endPoint x: 441, endPoint y: 96, distance: 105.4
click at [437, 101] on div "Leaflet | Map data © OpenStreetMap contributors,© 2025 TomTom, Microsoft" at bounding box center [473, 233] width 946 height 466
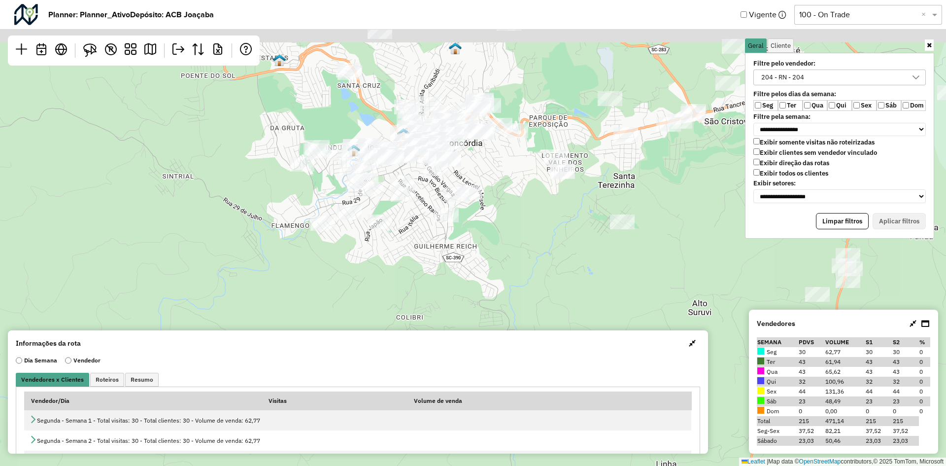
drag, startPoint x: 484, startPoint y: 111, endPoint x: 400, endPoint y: 229, distance: 144.8
click at [423, 176] on div at bounding box center [435, 168] width 25 height 15
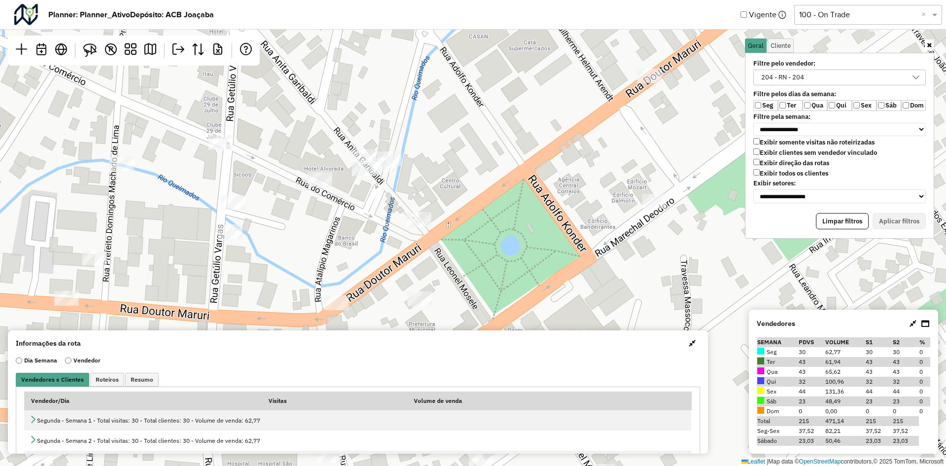
click at [388, 150] on div "Leaflet | Map data © OpenStreetMap contributors,© 2025 TomTom, Microsoft" at bounding box center [473, 233] width 946 height 466
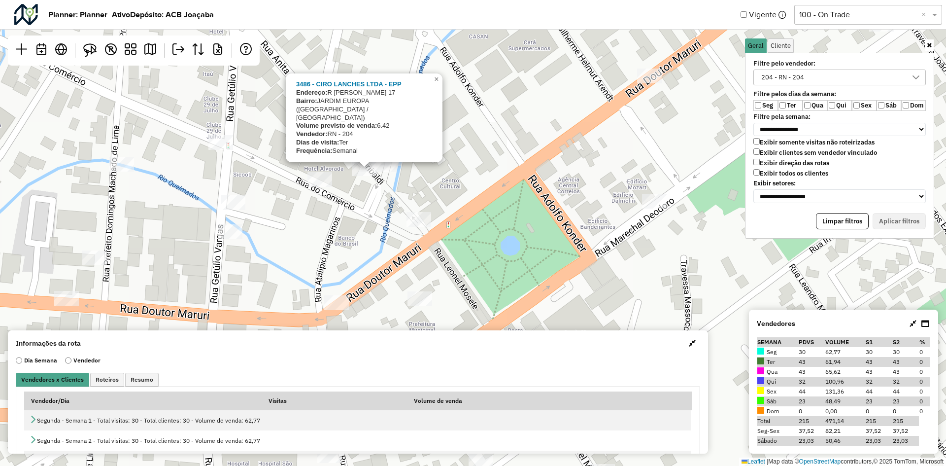
click at [372, 189] on div "3486 - CIRO LANCHES LTDA - EPP Endereço: [STREET_ADDRESS][PERSON_NAME] Volume p…" at bounding box center [473, 233] width 946 height 466
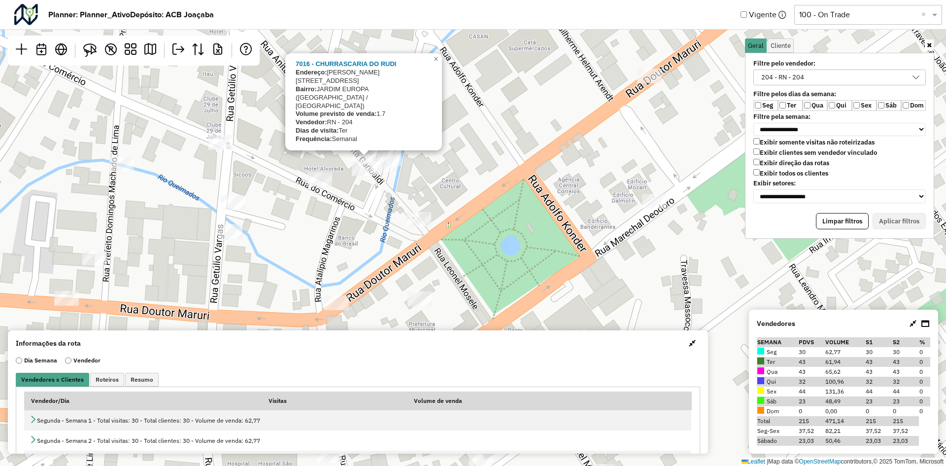
click at [447, 192] on div "7016 - CHURRASCARIA DO [PERSON_NAME]: [PERSON_NAME] 116 Bairro: [GEOGRAPHIC_DAT…" at bounding box center [473, 233] width 946 height 466
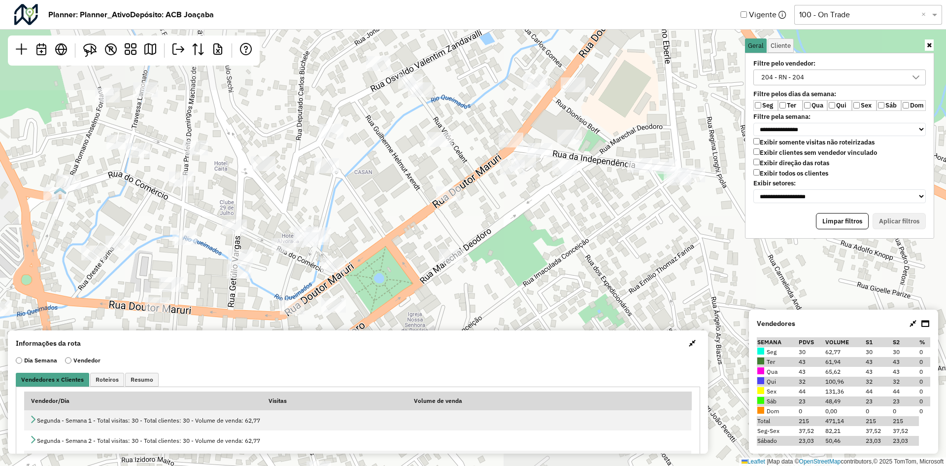
drag, startPoint x: 409, startPoint y: 156, endPoint x: 300, endPoint y: 243, distance: 140.2
click at [300, 243] on div "Leaflet | Map data © OpenStreetMap contributors,© 2025 TomTom, Microsoft" at bounding box center [473, 233] width 946 height 466
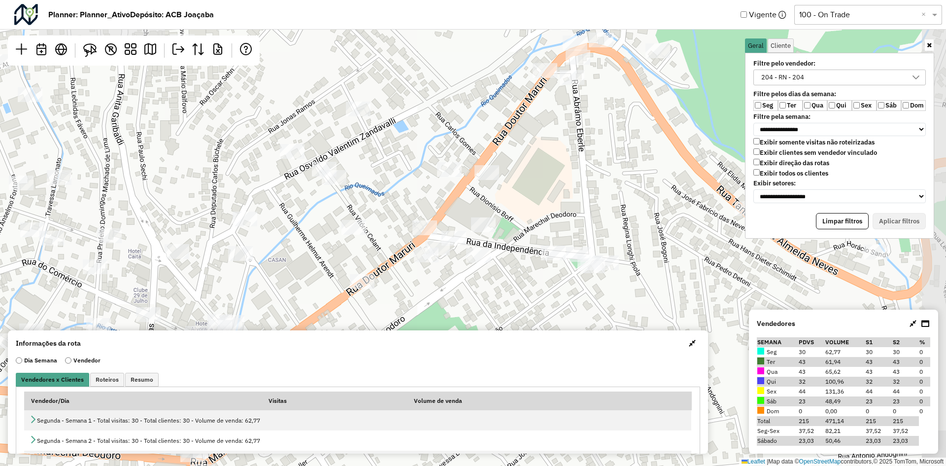
drag, startPoint x: 444, startPoint y: 138, endPoint x: 408, endPoint y: 256, distance: 123.1
click at [408, 256] on div "Leaflet | Map data © OpenStreetMap contributors,© 2025 TomTom, Microsoft" at bounding box center [473, 233] width 946 height 466
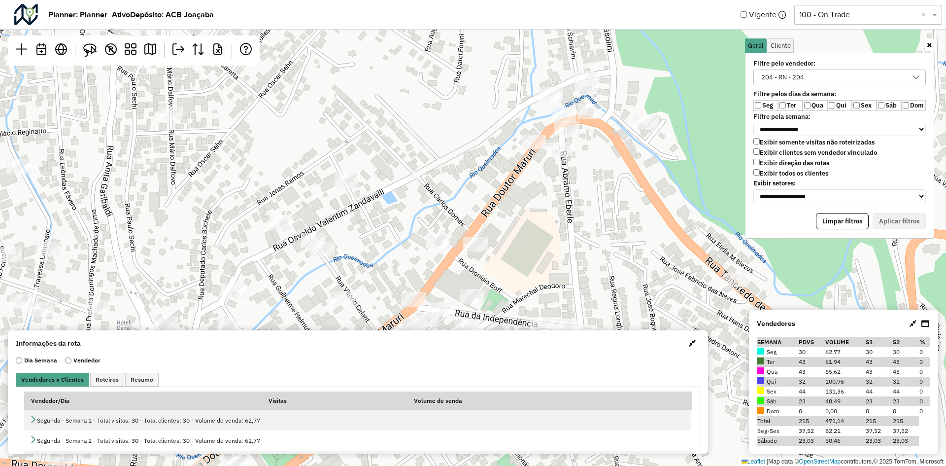
drag, startPoint x: 413, startPoint y: 150, endPoint x: 404, endPoint y: 170, distance: 22.1
click at [404, 170] on div "Leaflet | Map data © OpenStreetMap contributors,© 2025 TomTom, Microsoft" at bounding box center [473, 233] width 946 height 466
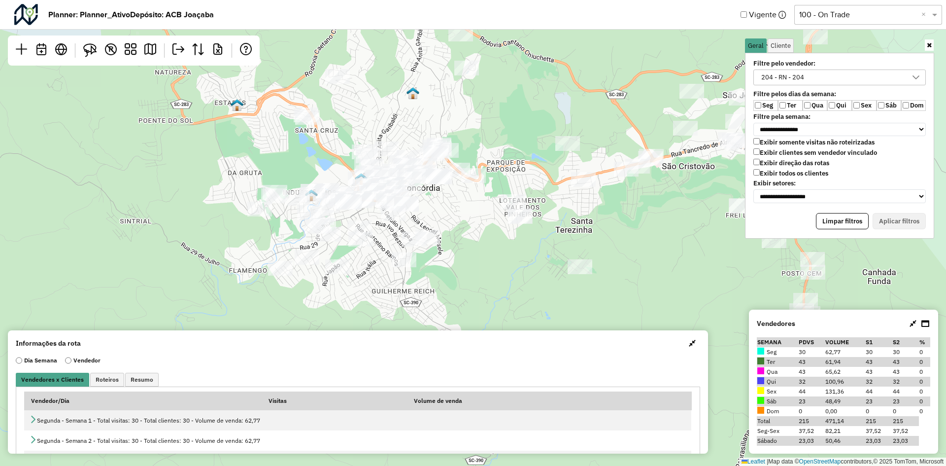
drag, startPoint x: 423, startPoint y: 134, endPoint x: 345, endPoint y: 235, distance: 127.8
click at [347, 233] on div "Leaflet | Map data © OpenStreetMap contributors,© 2025 TomTom, Microsoft" at bounding box center [473, 233] width 946 height 466
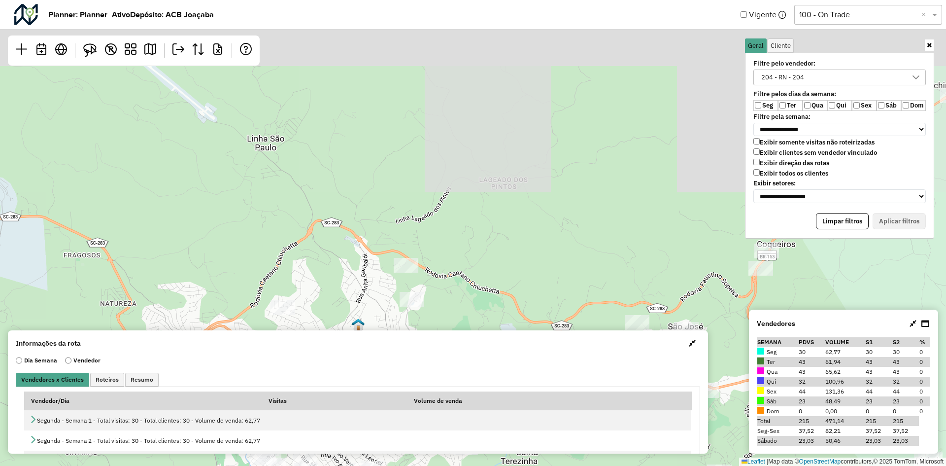
drag, startPoint x: 332, startPoint y: 187, endPoint x: 352, endPoint y: 291, distance: 106.4
click at [352, 291] on div "Leaflet | Map data © OpenStreetMap contributors,© 2025 TomTom, Microsoft" at bounding box center [473, 233] width 946 height 466
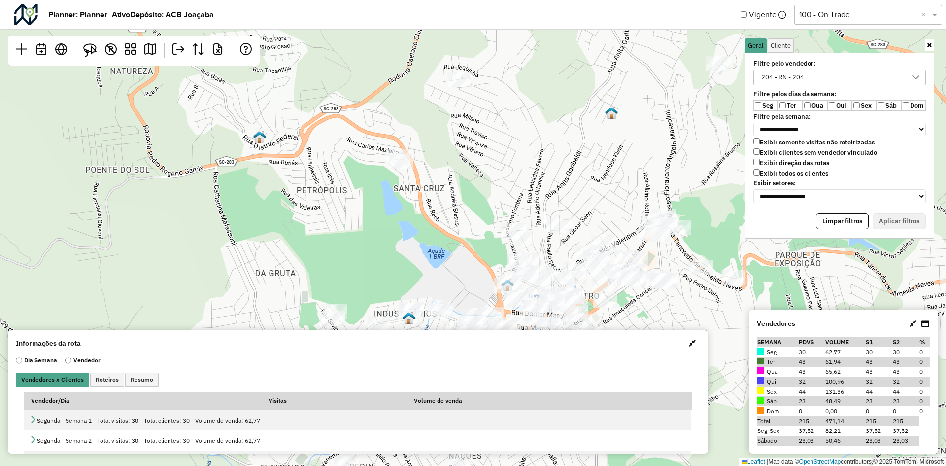
drag, startPoint x: 382, startPoint y: 168, endPoint x: 351, endPoint y: 212, distance: 54.4
click at [341, 294] on div "Leaflet | Map data © OpenStreetMap contributors,© 2025 TomTom, Microsoft" at bounding box center [473, 233] width 946 height 466
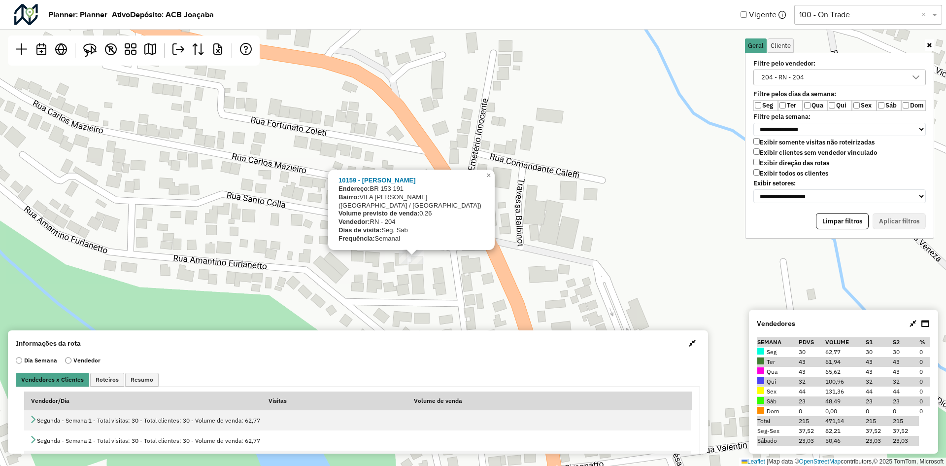
click at [384, 269] on div "10159 - [PERSON_NAME]: BR 153 191 Bairro: VILA [PERSON_NAME] ([GEOGRAPHIC_DATA]…" at bounding box center [473, 233] width 946 height 466
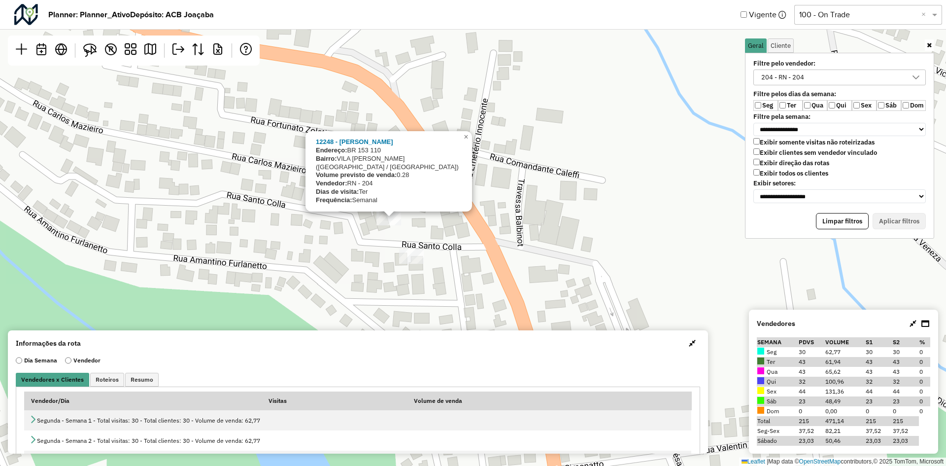
click at [379, 262] on div "12248 - [PERSON_NAME]: BR 153 110 Bairro: VILA [PERSON_NAME] ([GEOGRAPHIC_DATA]…" at bounding box center [473, 233] width 946 height 466
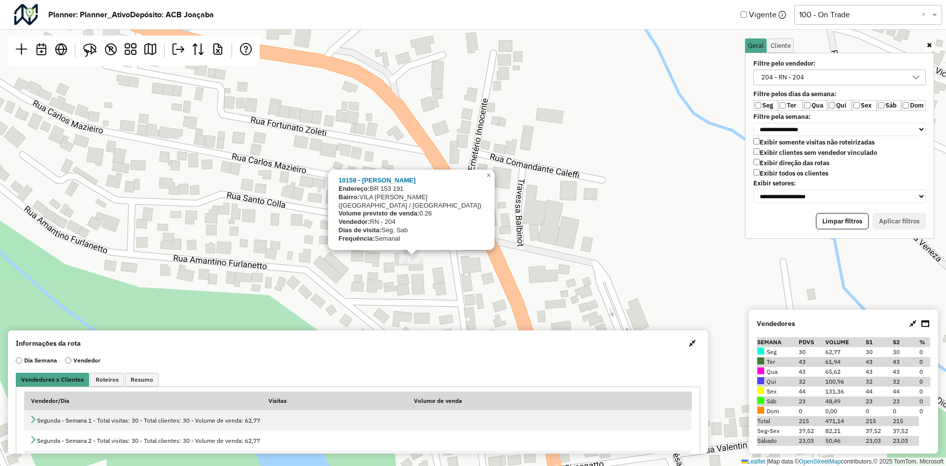
click at [369, 271] on div "10159 - [PERSON_NAME]: BR 153 191 Bairro: VILA [PERSON_NAME] ([GEOGRAPHIC_DATA]…" at bounding box center [473, 233] width 946 height 466
click at [287, 223] on div "10159 - [PERSON_NAME]: BR 153 191 Bairro: VILA [PERSON_NAME] ([GEOGRAPHIC_DATA]…" at bounding box center [473, 233] width 946 height 466
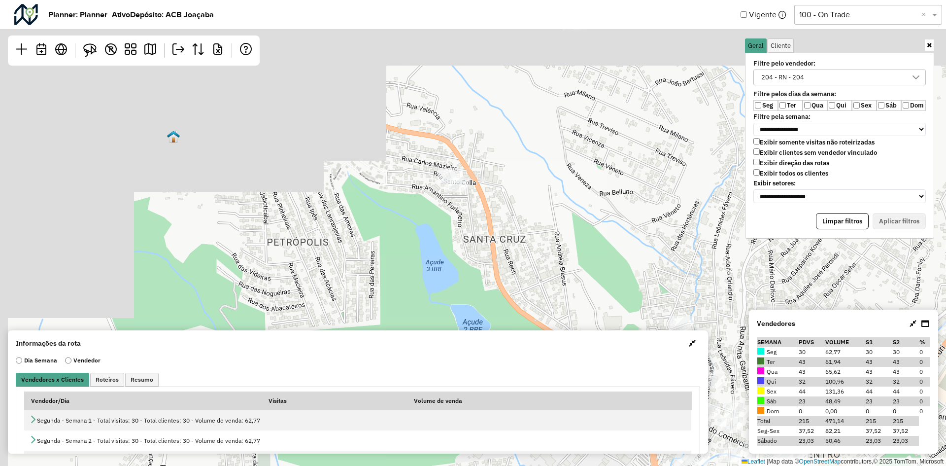
drag, startPoint x: 535, startPoint y: 192, endPoint x: 481, endPoint y: 144, distance: 71.5
click at [487, 147] on div "Leaflet | Map data © OpenStreetMap contributors,© 2025 TomTom, Microsoft" at bounding box center [473, 233] width 946 height 466
